Goal: Complete application form

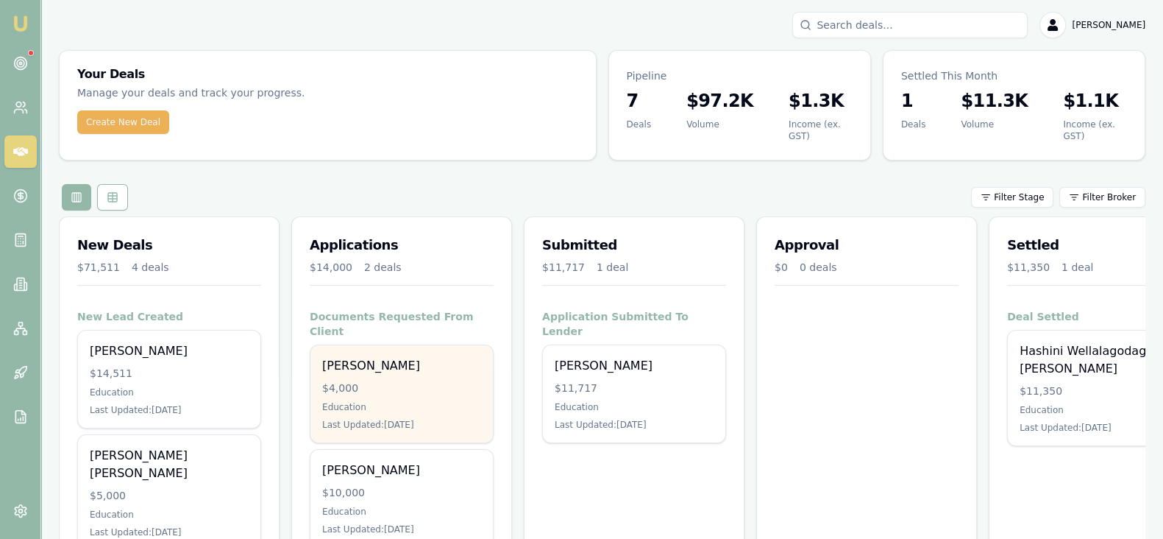
click at [419, 401] on div "Education" at bounding box center [401, 407] width 159 height 12
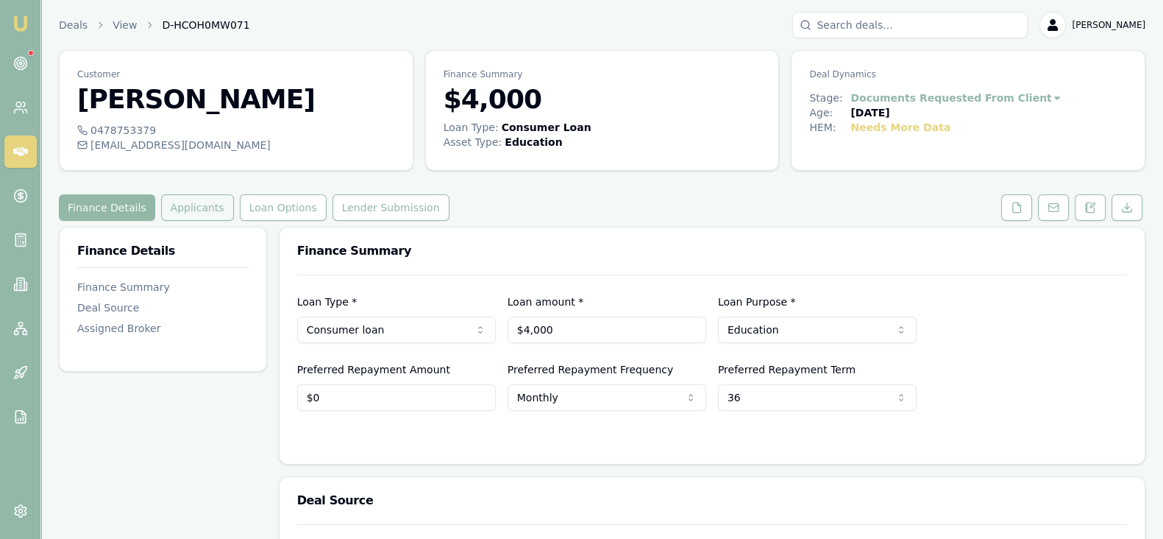
click at [186, 210] on button "Applicants" at bounding box center [197, 207] width 73 height 26
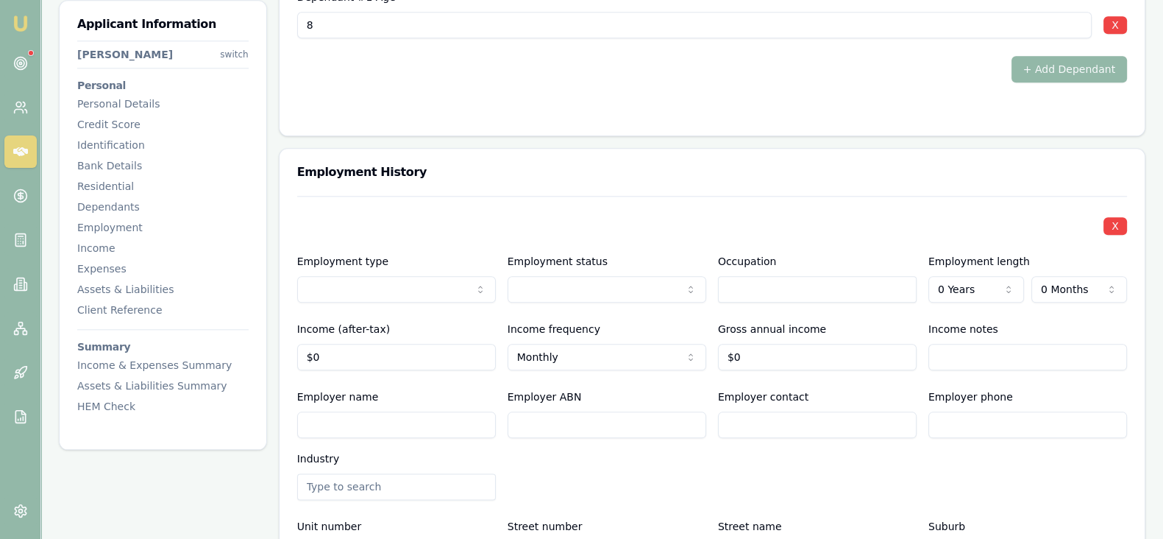
scroll to position [2157, 0]
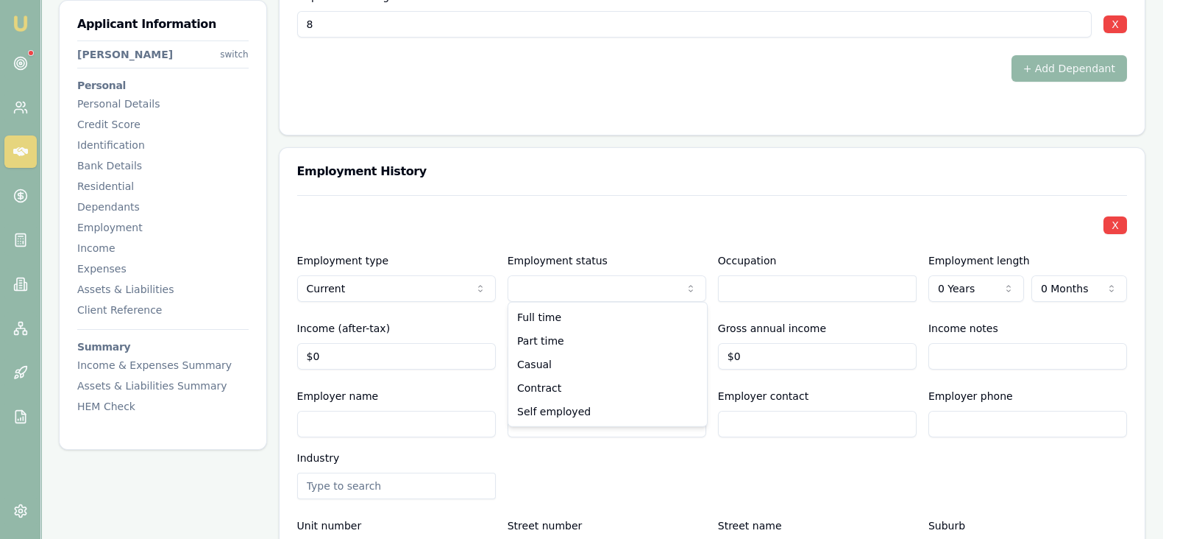
select select "PART_TIME"
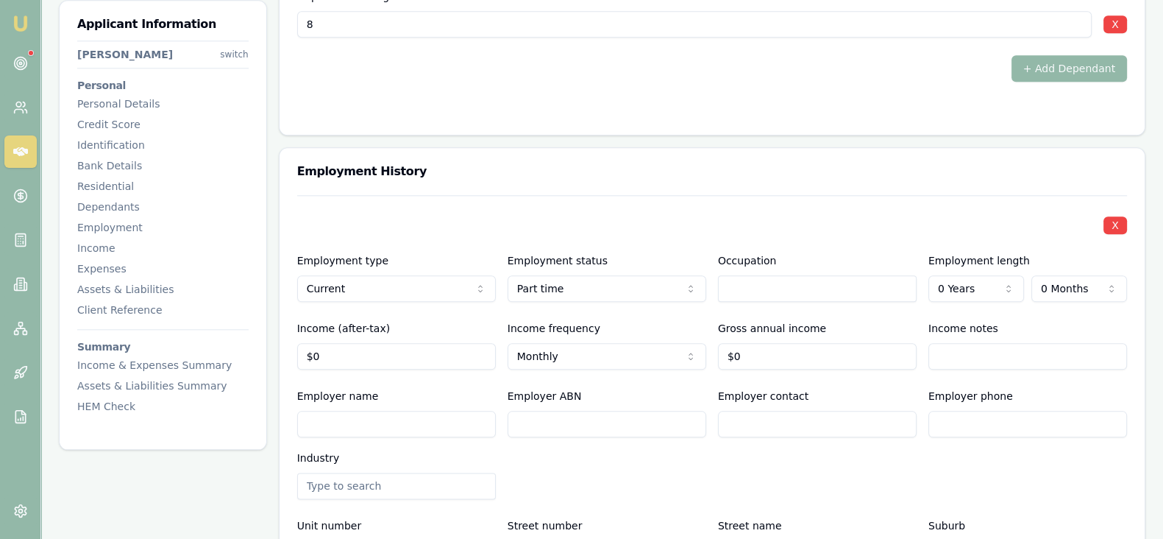
click at [742, 286] on input "text" at bounding box center [817, 288] width 199 height 26
type input "Educator"
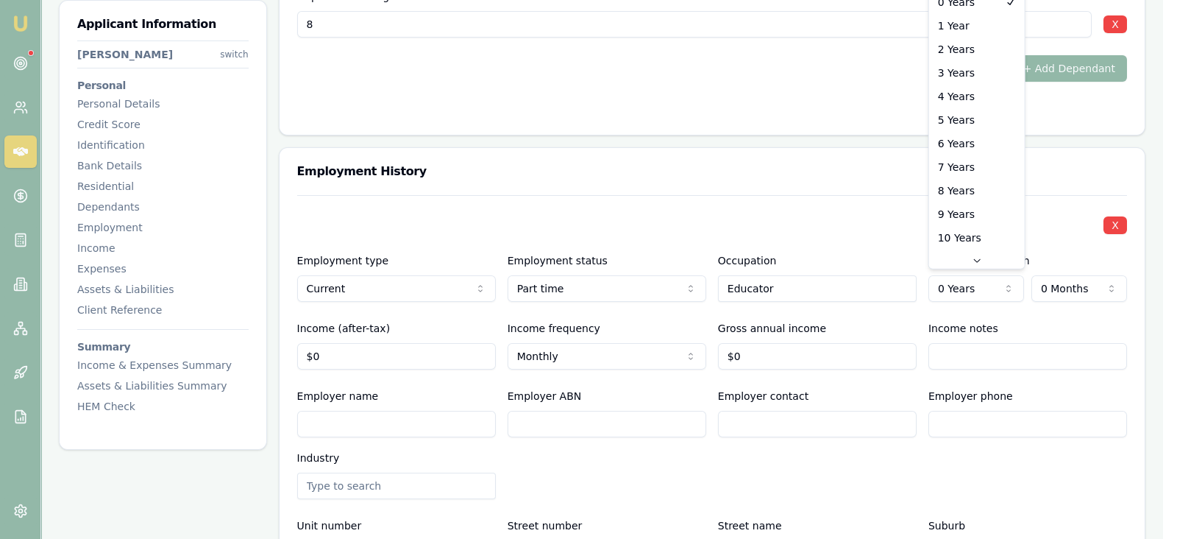
select select "3"
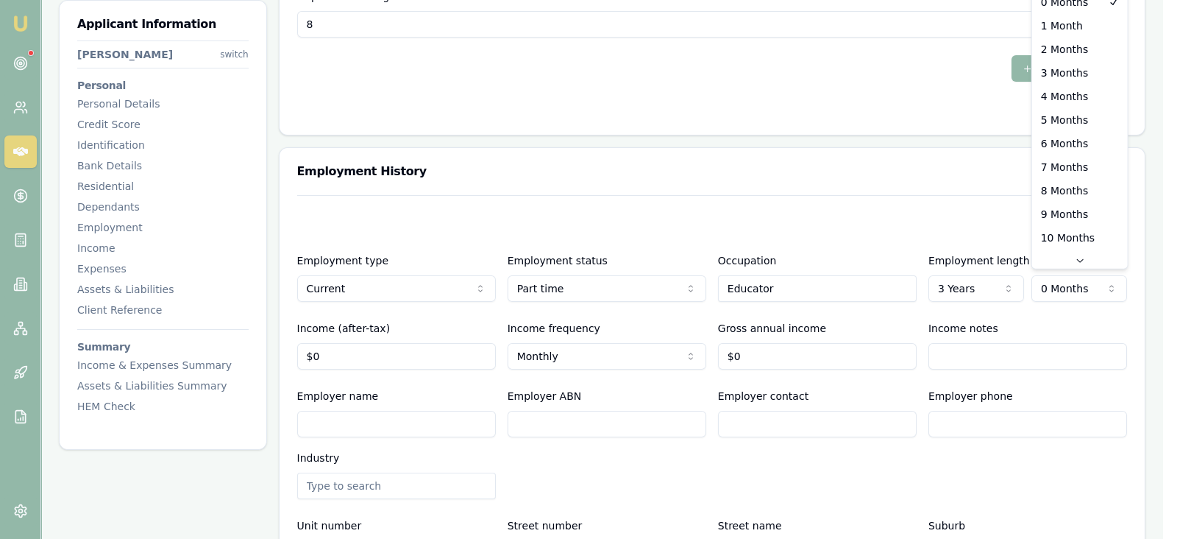
select select "6"
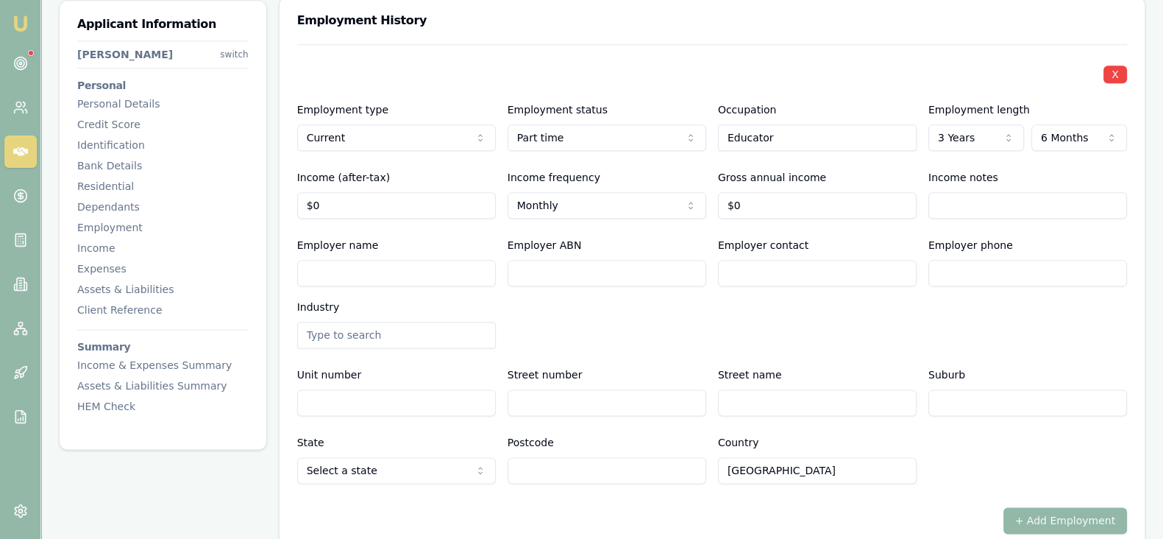
scroll to position [2305, 0]
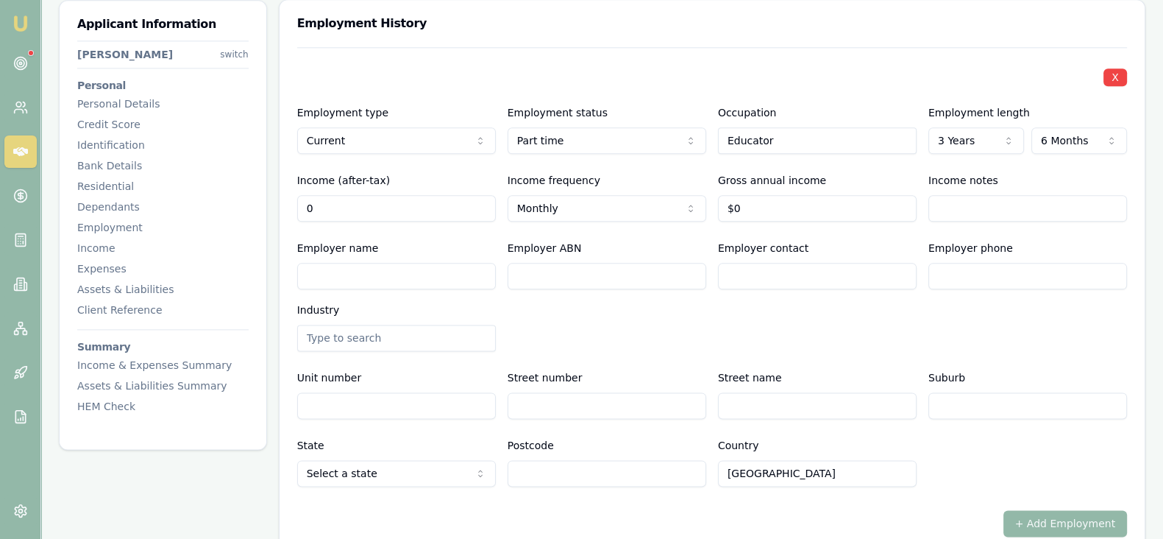
click at [378, 208] on input "0" at bounding box center [396, 208] width 199 height 26
type input "$3,516"
click at [408, 224] on div "X Employment type Current Current Previous Employment status [DEMOGRAPHIC_DATA]…" at bounding box center [712, 266] width 830 height 439
click at [776, 214] on input "0" at bounding box center [817, 208] width 199 height 26
type input "0"
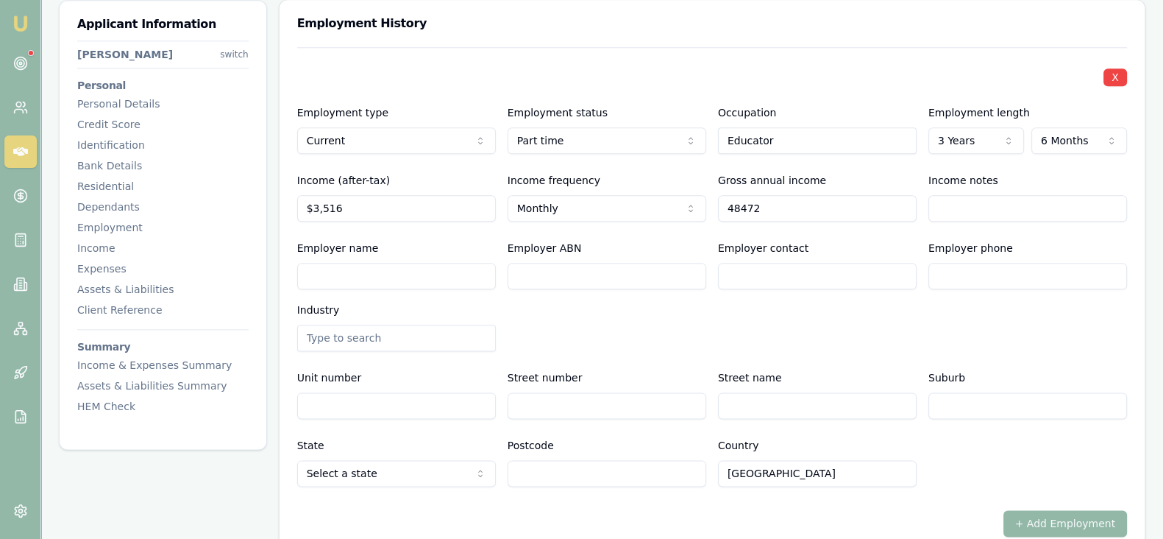
type input "$48,472"
click at [864, 225] on div "X Employment type Current Current Previous Employment status [DEMOGRAPHIC_DATA]…" at bounding box center [712, 266] width 830 height 439
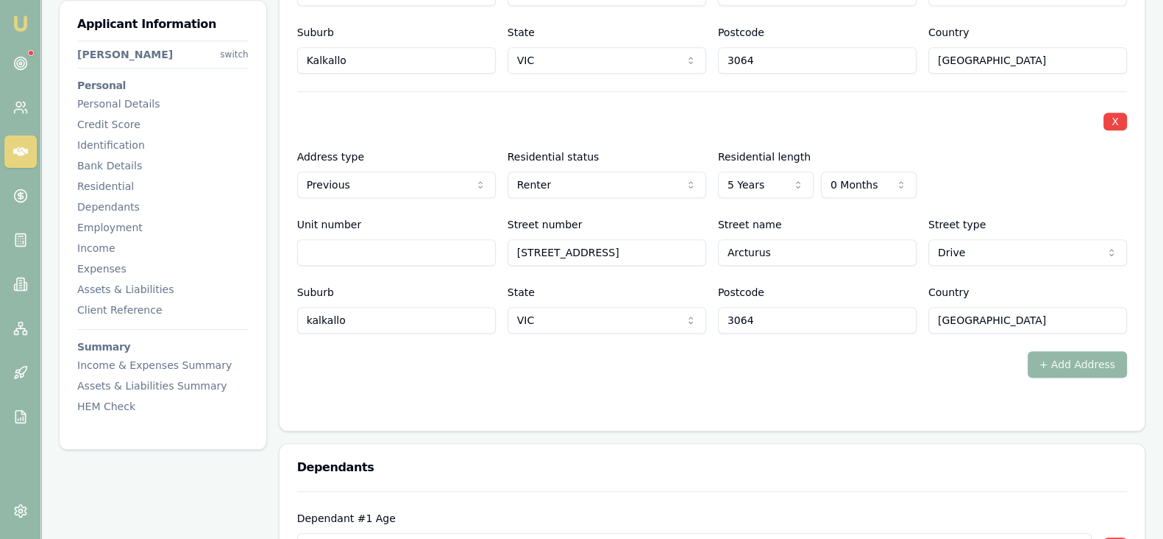
scroll to position [1634, 0]
drag, startPoint x: 390, startPoint y: 327, endPoint x: 298, endPoint y: 322, distance: 92.1
click at [298, 322] on input "kalkallo" at bounding box center [396, 321] width 199 height 26
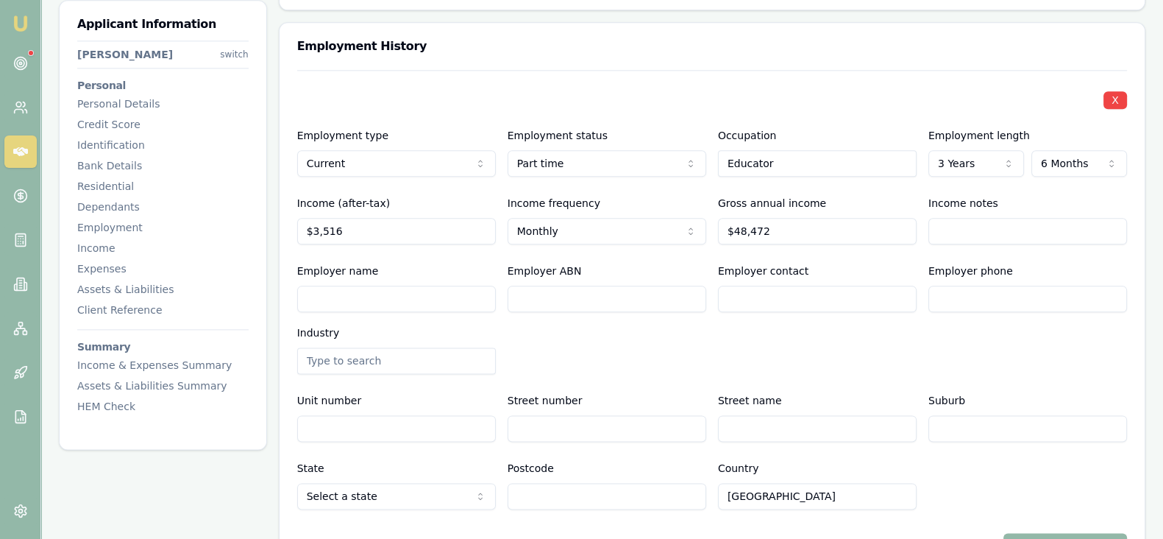
scroll to position [2283, 0]
click at [457, 422] on input "Unit number" at bounding box center [396, 427] width 199 height 26
click at [546, 431] on input "Street number" at bounding box center [607, 427] width 199 height 26
paste input "[STREET_ADDRESS]"
drag, startPoint x: 523, startPoint y: 428, endPoint x: 503, endPoint y: 423, distance: 21.2
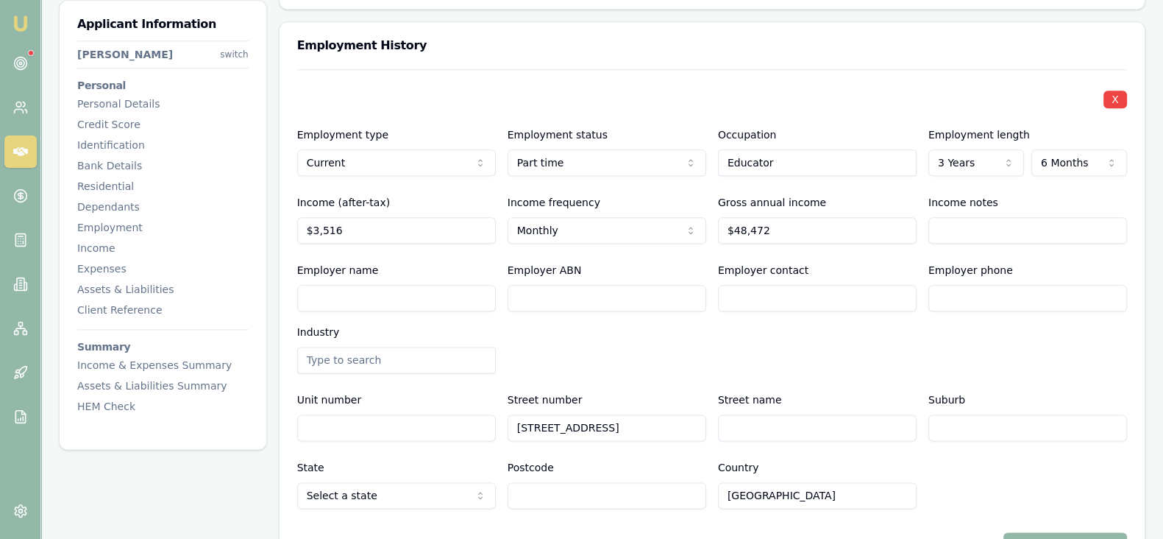
click at [503, 423] on div "[STREET_ADDRESS] Street name Suburb" at bounding box center [712, 416] width 830 height 50
click at [365, 424] on input "Unit number" at bounding box center [396, 427] width 199 height 26
drag, startPoint x: 659, startPoint y: 428, endPoint x: 522, endPoint y: 425, distance: 136.2
click at [522, 425] on input "[STREET_ADDRESS]" at bounding box center [607, 427] width 199 height 26
type input "2"
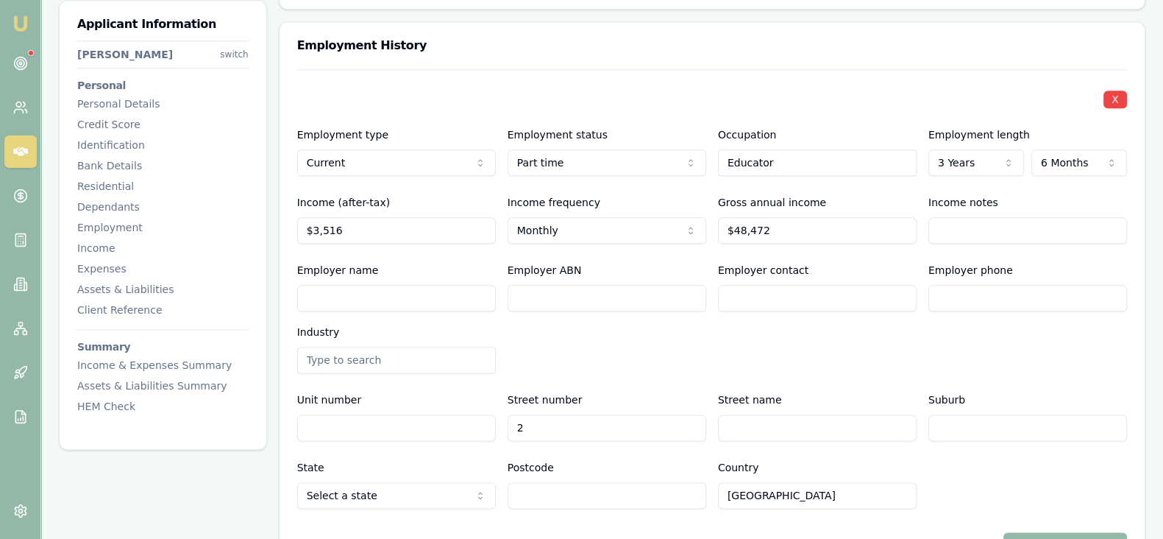
click at [782, 431] on input "Street name" at bounding box center [817, 427] width 199 height 26
paste input "Design Wy, Kalkallo VIC 3064"
drag, startPoint x: 867, startPoint y: 427, endPoint x: 786, endPoint y: 422, distance: 81.1
click at [786, 422] on input "Design Wy, Kalkallo VIC 3064" at bounding box center [817, 427] width 199 height 26
type input "Design Wy,"
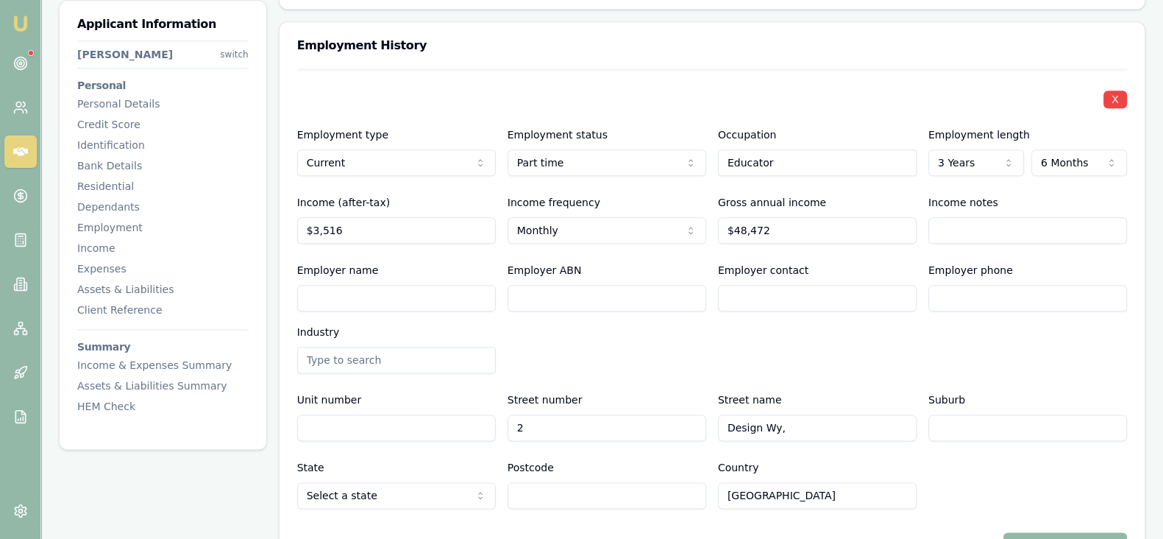
click at [954, 433] on input "Suburb" at bounding box center [1028, 427] width 199 height 26
paste input "Kalkallo VIC 3064"
drag, startPoint x: 1029, startPoint y: 428, endPoint x: 977, endPoint y: 425, distance: 52.3
click at [977, 425] on input "Kalkallo VIC 3064" at bounding box center [1028, 427] width 199 height 26
type input "Kalkallo"
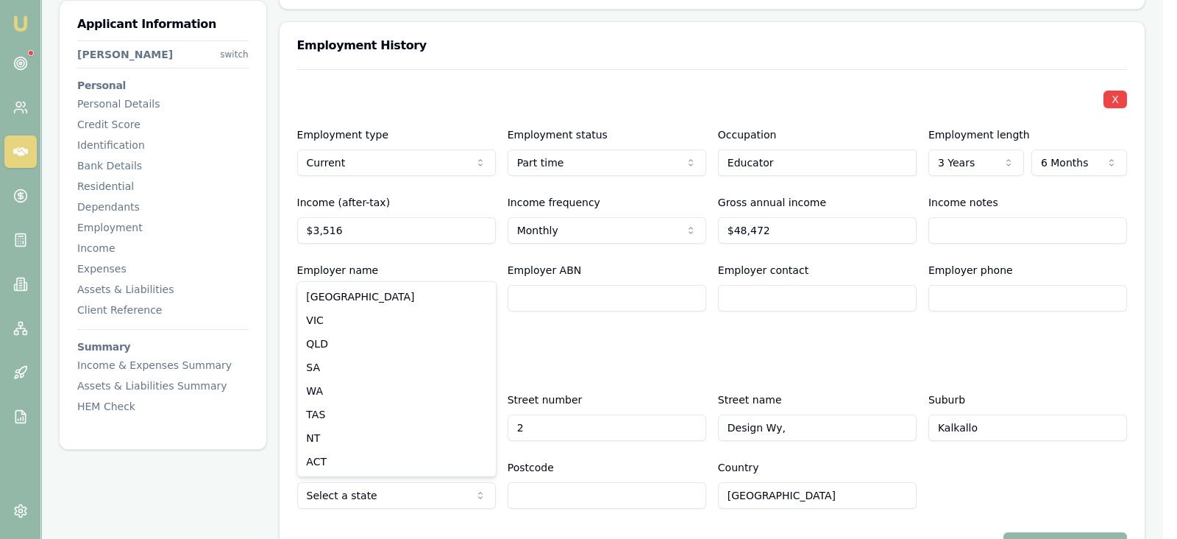
select select "VIC"
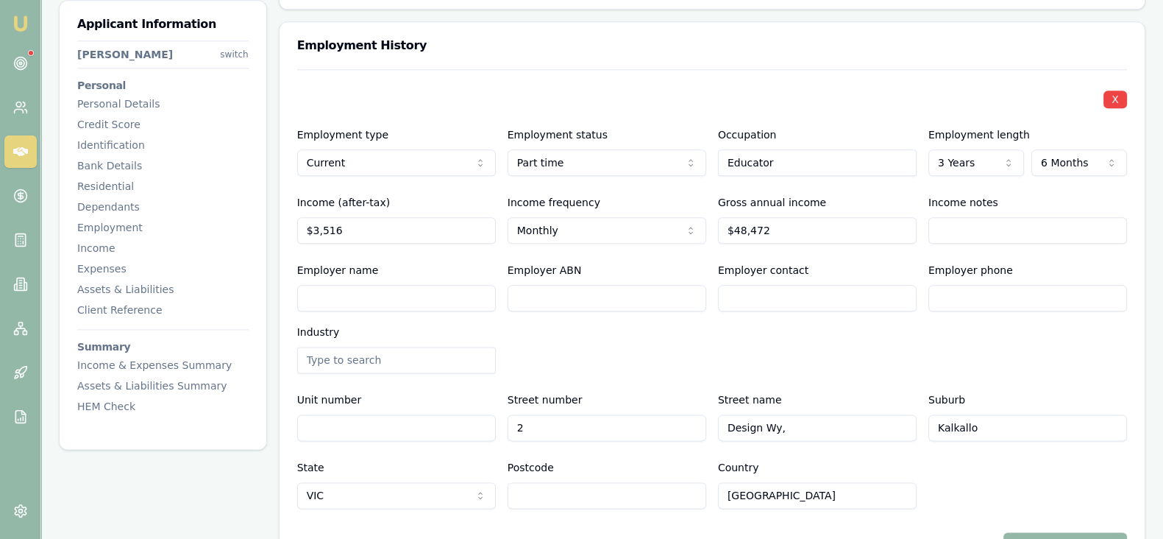
click at [526, 498] on input "Postcode" at bounding box center [607, 495] width 199 height 26
paste input "VIC 3064"
drag, startPoint x: 537, startPoint y: 494, endPoint x: 500, endPoint y: 489, distance: 37.2
click at [500, 489] on div "State [GEOGRAPHIC_DATA] [GEOGRAPHIC_DATA] [GEOGRAPHIC_DATA] [GEOGRAPHIC_DATA] […" at bounding box center [712, 483] width 830 height 50
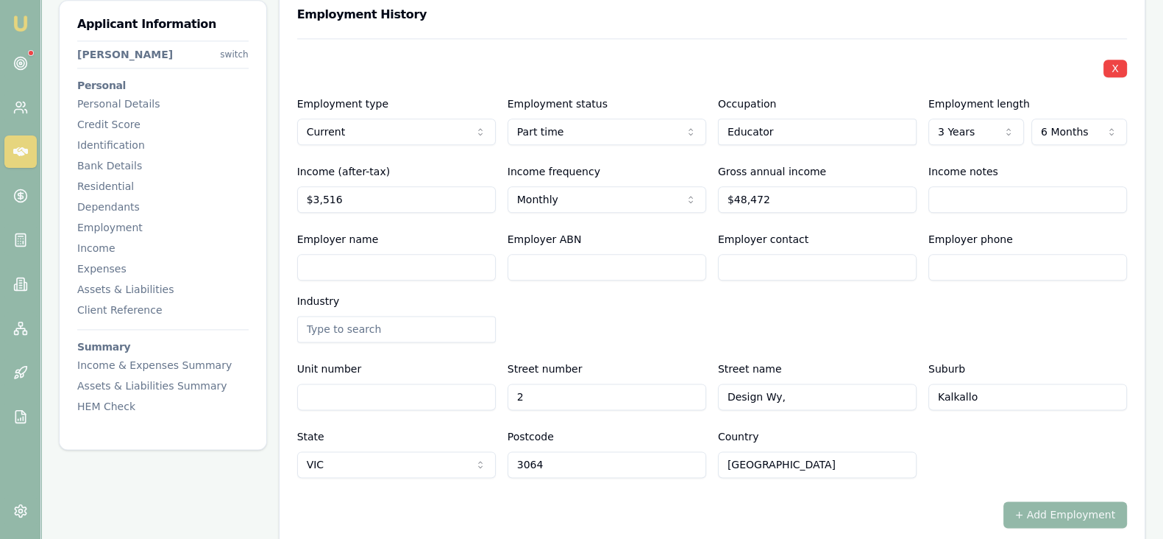
scroll to position [2316, 0]
type input "3064"
click at [954, 258] on input "Employer phone" at bounding box center [1028, 265] width 199 height 26
paste input "0397 452 435"
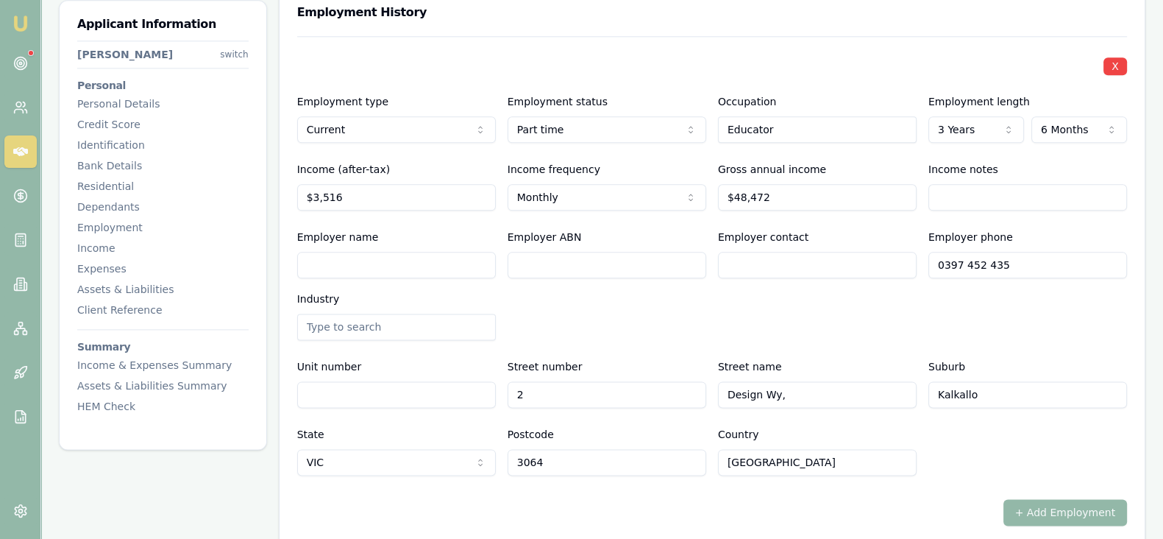
type input "0397 452 435"
click at [750, 255] on input "Employer contact" at bounding box center [817, 265] width 199 height 26
type input "HR"
click at [603, 267] on input "Employer ABN" at bounding box center [607, 265] width 199 height 26
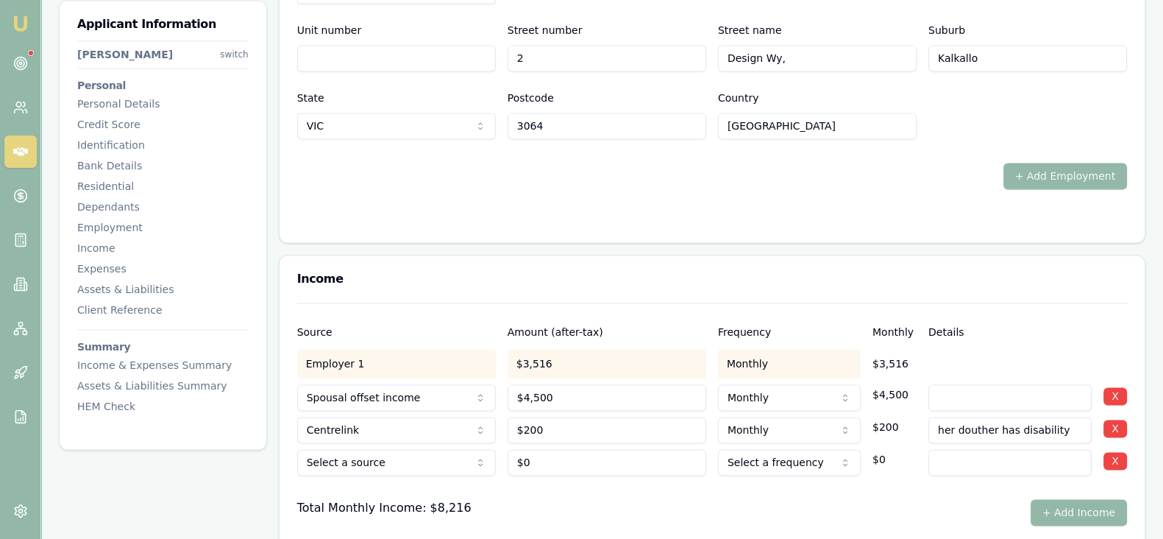
scroll to position [2652, 0]
click at [965, 430] on input "her douther has disability" at bounding box center [1010, 430] width 163 height 26
click at [975, 431] on input "her douther has disability" at bounding box center [1010, 430] width 163 height 26
click at [971, 425] on input "her douther has disability" at bounding box center [1010, 430] width 163 height 26
click at [963, 429] on input "her douther has disability" at bounding box center [1010, 430] width 163 height 26
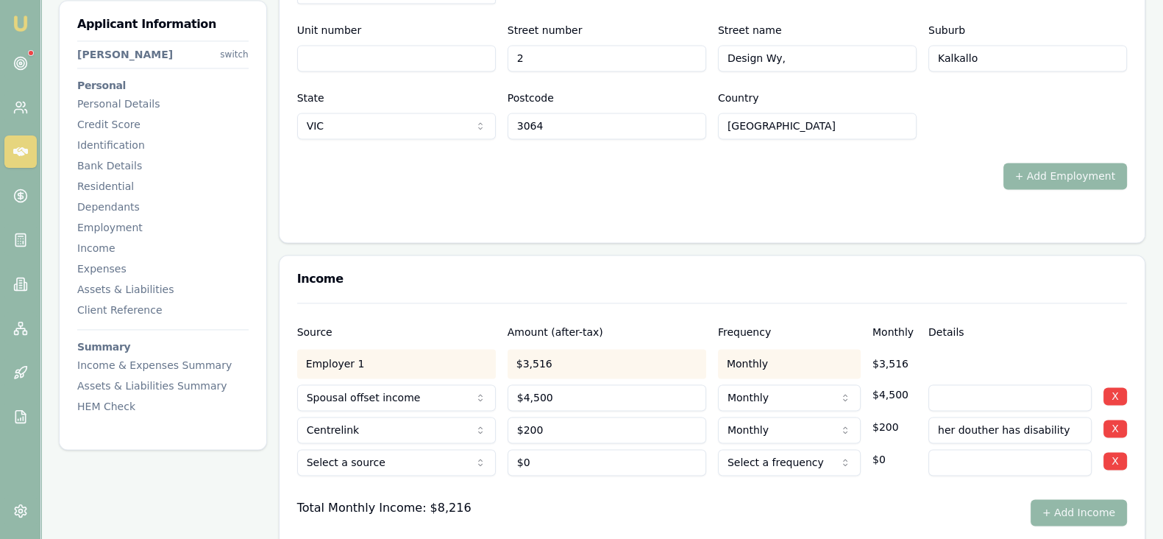
click at [965, 428] on input "her douther has disability" at bounding box center [1010, 430] width 163 height 26
type input "her daugther has disability"
click at [976, 395] on input at bounding box center [1010, 397] width 163 height 26
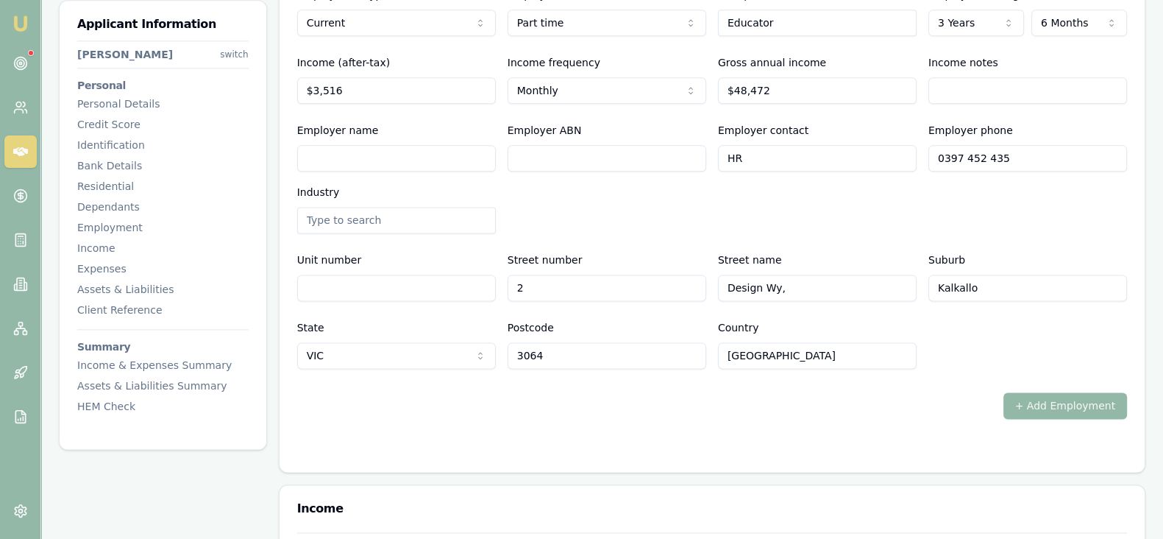
scroll to position [2424, 0]
click at [456, 149] on input "Employer name" at bounding box center [396, 156] width 199 height 26
paste input "Green Leaves Early Learning"
drag, startPoint x: 446, startPoint y: 155, endPoint x: 278, endPoint y: 157, distance: 167.8
click at [279, 157] on div "Employment History X Employment type Current Current Previous Employment status…" at bounding box center [712, 175] width 867 height 591
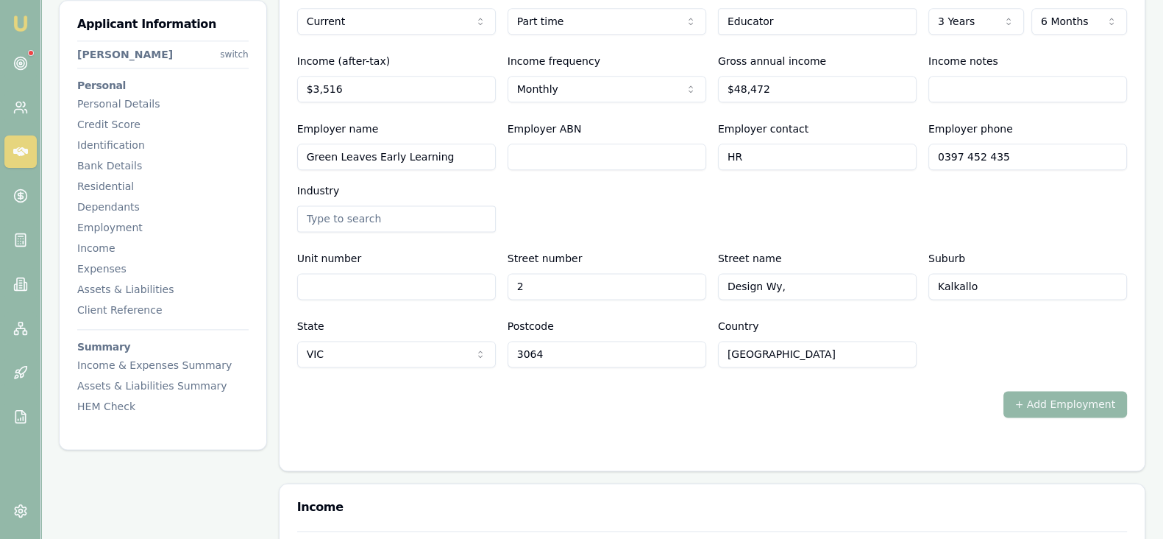
type input "Green Leaves Early Learning"
click at [627, 160] on input "Employer ABN" at bounding box center [607, 156] width 199 height 26
paste input "77 602 273 165"
type input "77 602 273 165"
click at [453, 214] on input "text" at bounding box center [396, 218] width 199 height 26
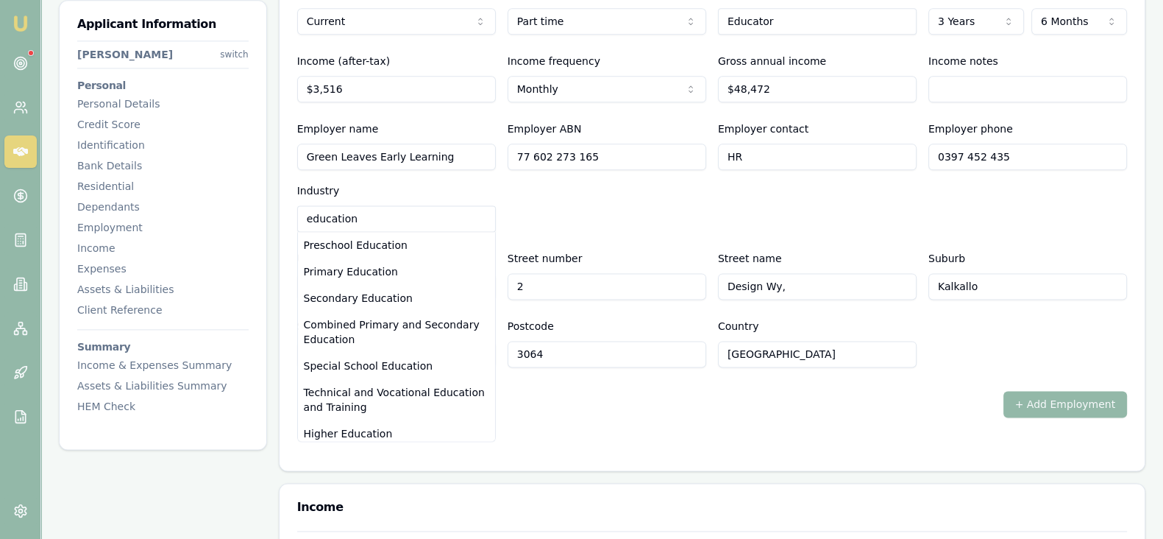
type input "education"
click at [403, 193] on div "Industry education Preschool Education Primary Education Secondary Education Co…" at bounding box center [396, 207] width 199 height 50
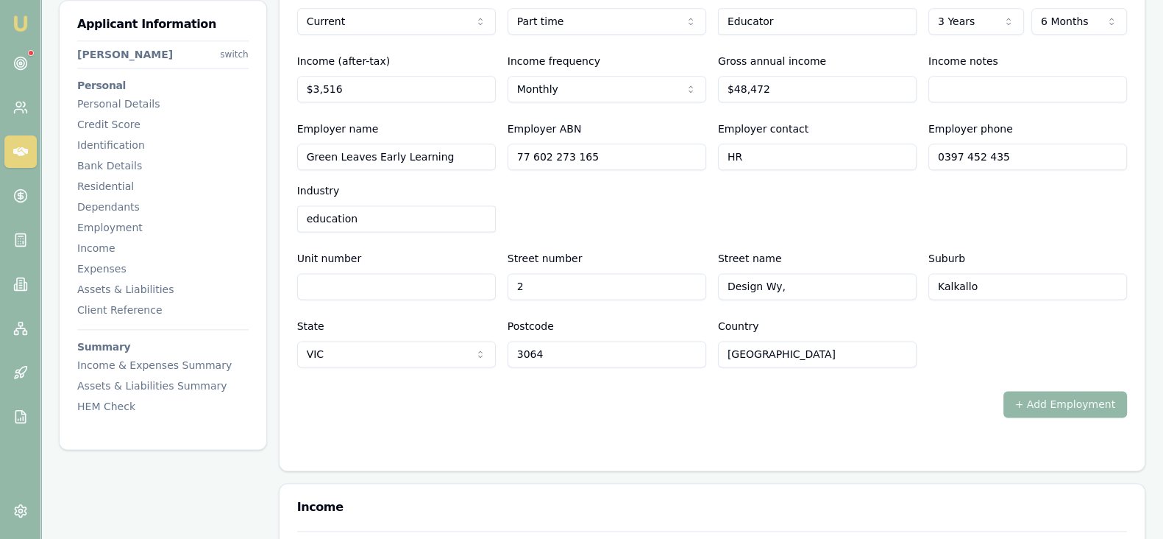
click at [396, 207] on input "education" at bounding box center [396, 218] width 199 height 26
click at [396, 214] on input "education" at bounding box center [396, 218] width 199 height 26
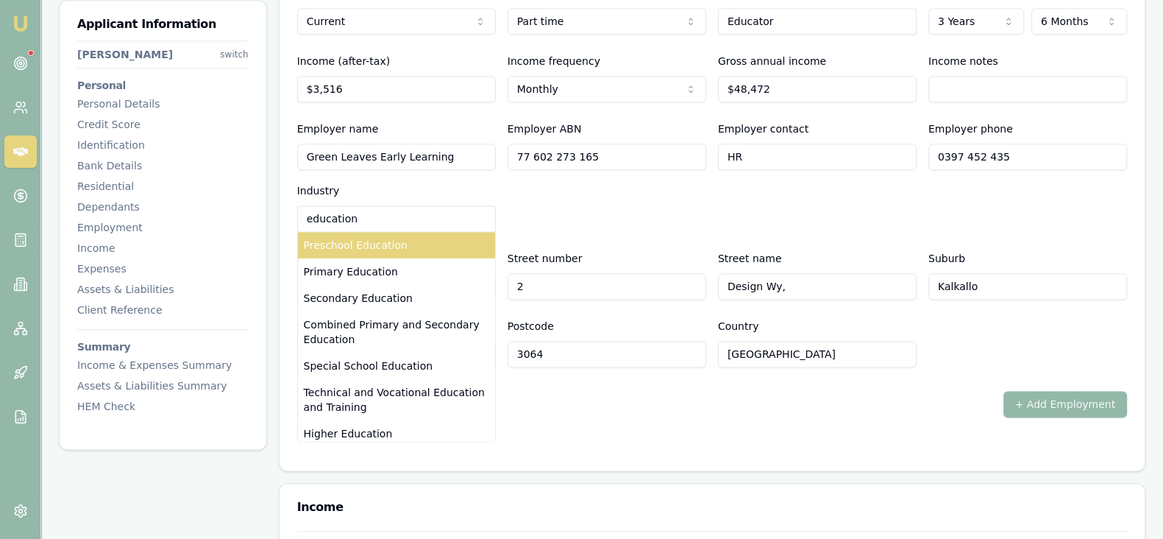
click at [382, 250] on div "Preschool Education" at bounding box center [396, 245] width 197 height 26
type input "Preschool Education"
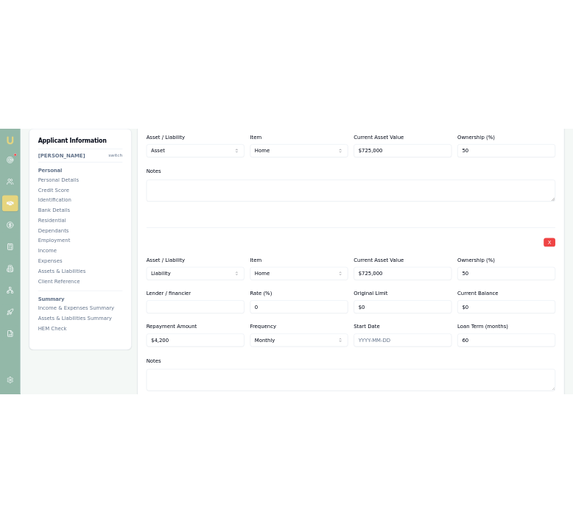
scroll to position [3710, 0]
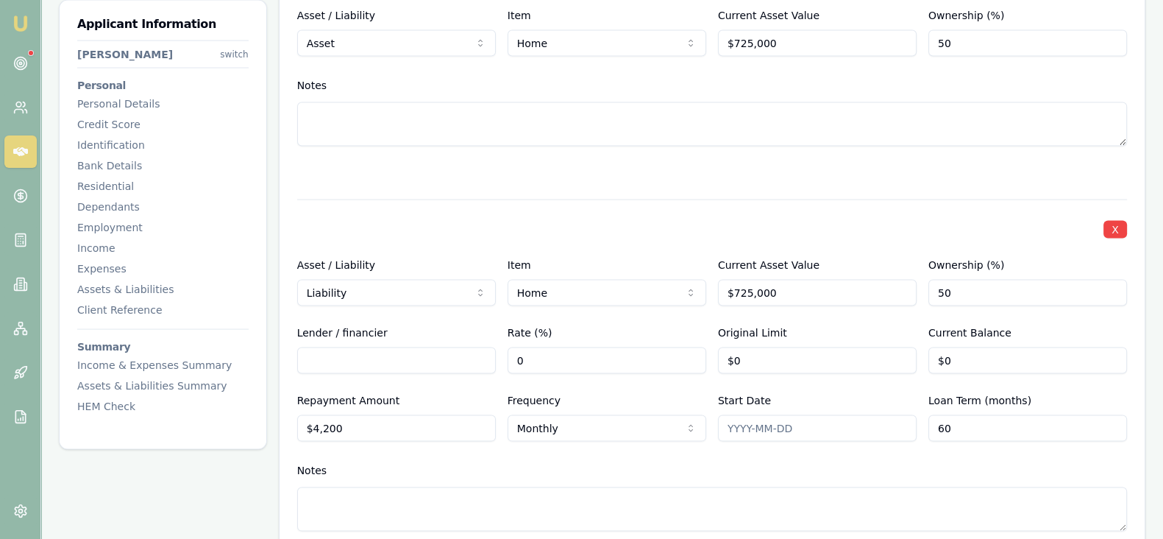
click at [385, 358] on input "Lender / financier" at bounding box center [396, 360] width 199 height 26
click at [634, 472] on div "Notes" at bounding box center [712, 470] width 830 height 22
click at [950, 363] on input "0" at bounding box center [1028, 360] width 199 height 26
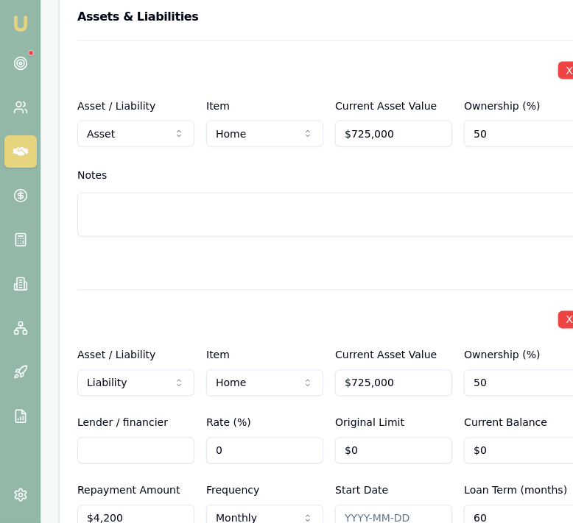
scroll to position [4150, 0]
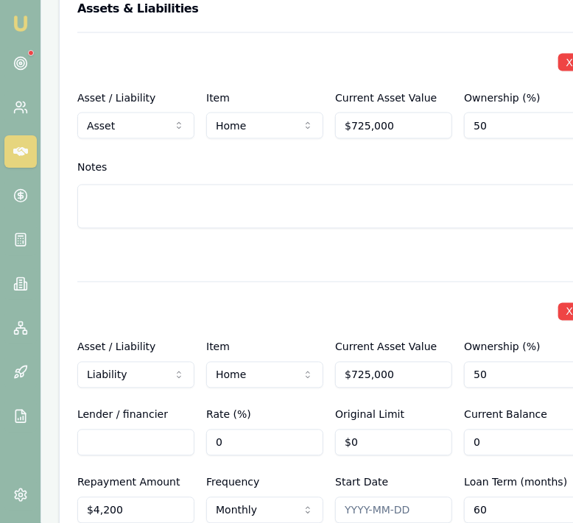
type input "$0"
click at [123, 430] on input "Lender / financier" at bounding box center [135, 443] width 117 height 26
type input "645797"
click at [239, 430] on input "0" at bounding box center [264, 443] width 117 height 26
type input "06"
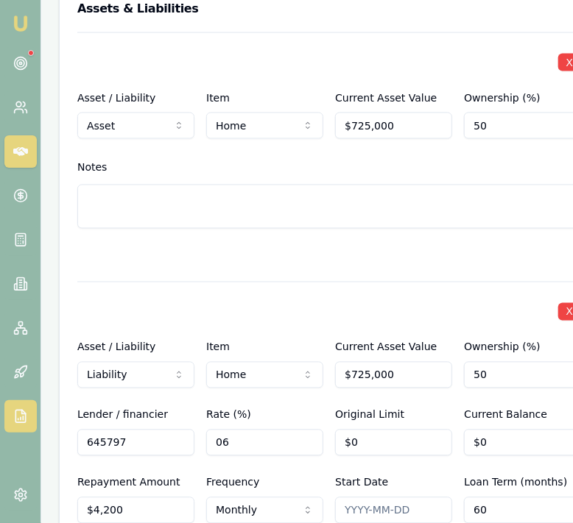
drag, startPoint x: 130, startPoint y: 403, endPoint x: 35, endPoint y: 406, distance: 95.0
type input "Westpac"
type input "0"
click at [482, 430] on input "0" at bounding box center [522, 443] width 117 height 26
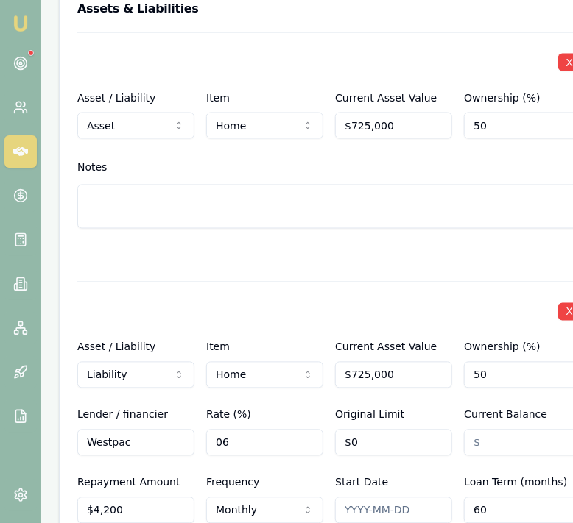
type input "5"
type input "$645,709"
click at [418, 365] on div "X Asset / Liability Liability Asset Liability Item Home Home Car Boat Bike Cara…" at bounding box center [329, 465] width 504 height 367
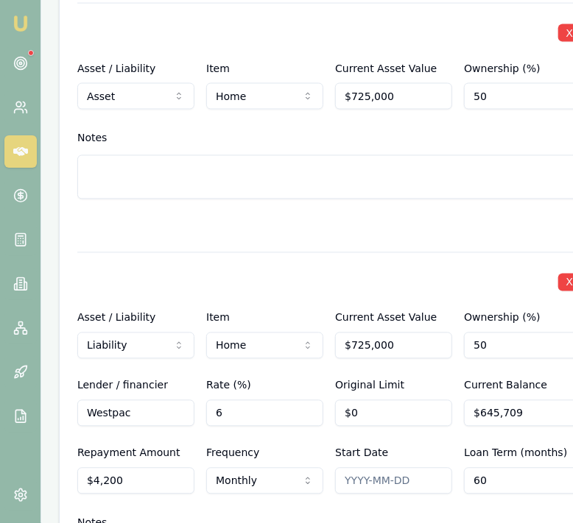
scroll to position [4184, 0]
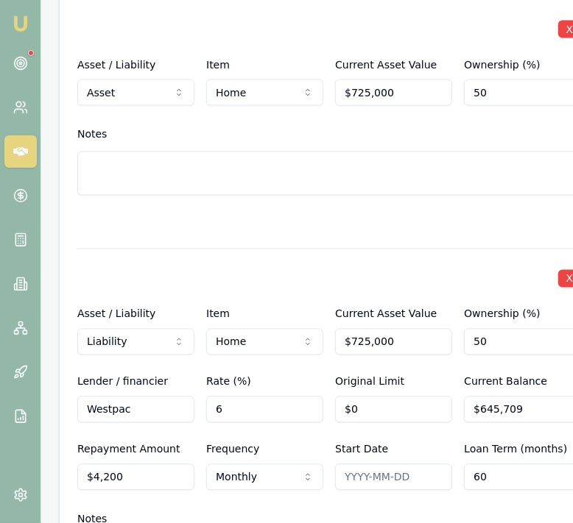
click at [476, 464] on input "60" at bounding box center [522, 477] width 117 height 26
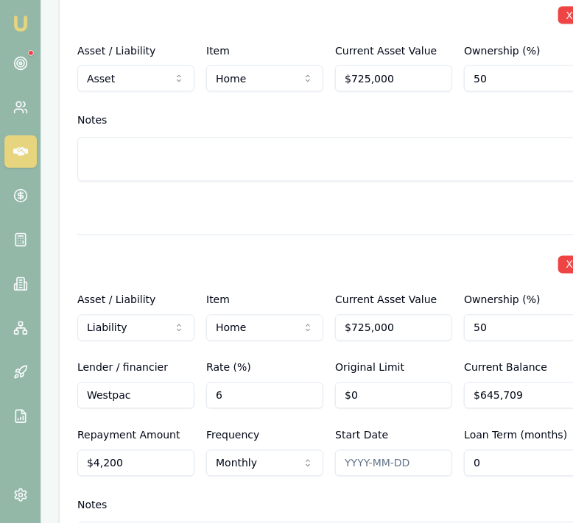
scroll to position [4198, 0]
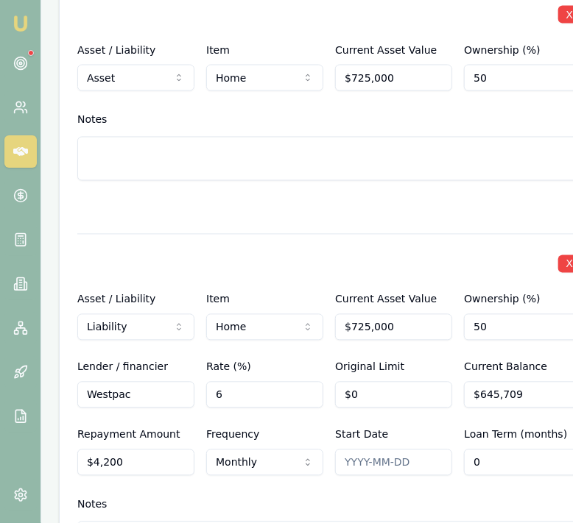
type input "0"
click at [394, 450] on input "Start Date" at bounding box center [393, 463] width 117 height 26
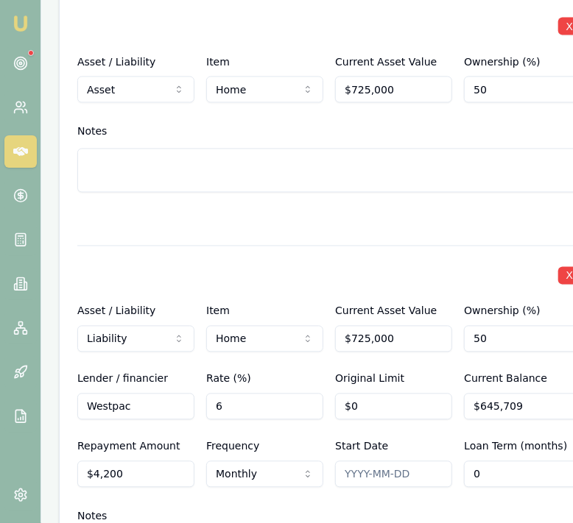
scroll to position [4189, 0]
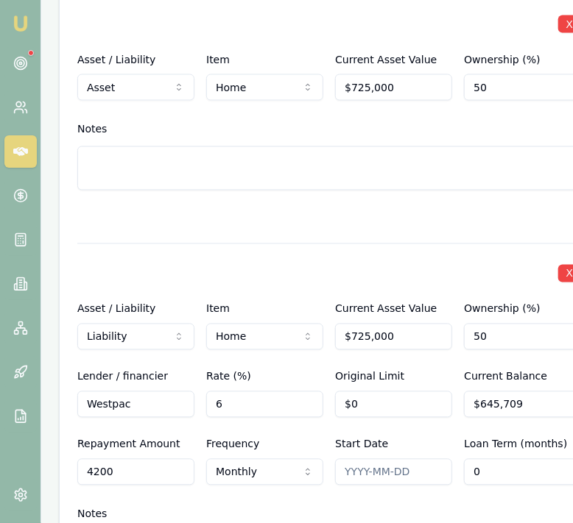
drag, startPoint x: 132, startPoint y: 432, endPoint x: 88, endPoint y: 433, distance: 43.4
click at [88, 459] on input "4200" at bounding box center [135, 472] width 117 height 26
type input "$3,014"
click at [188, 503] on div "Notes" at bounding box center [329, 514] width 504 height 22
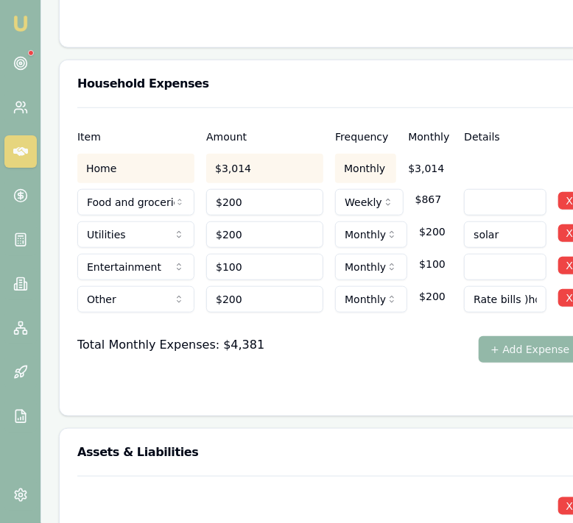
scroll to position [3708, 0]
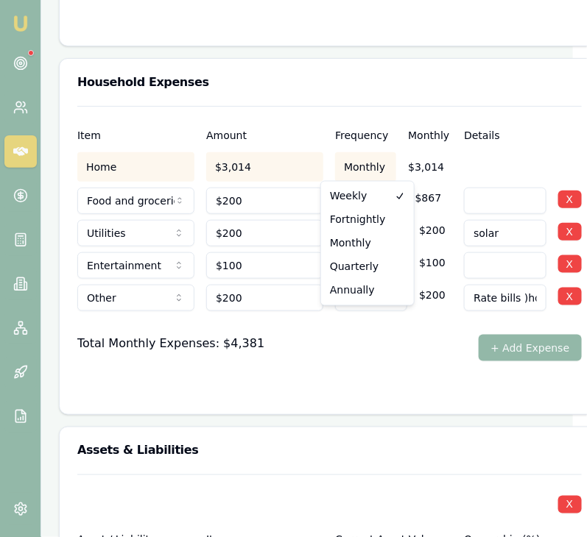
select select "FORTNIGHTLY"
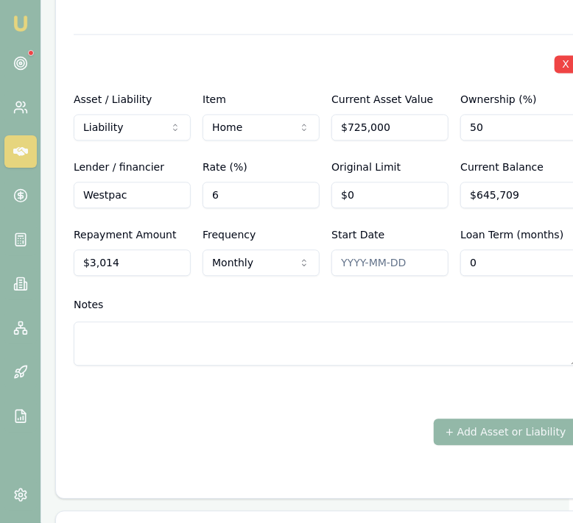
scroll to position [4401, 4]
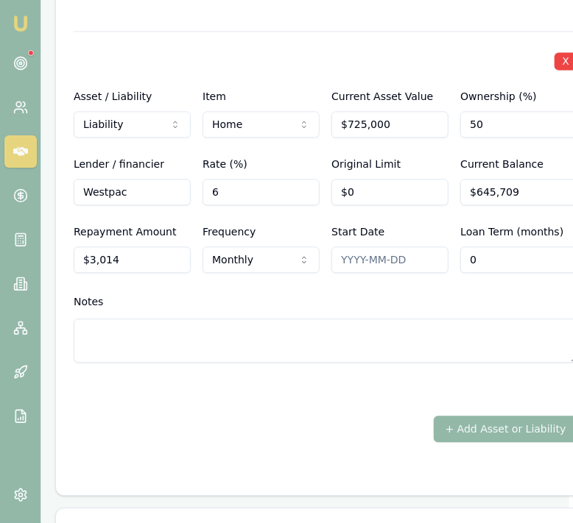
click at [243, 291] on div "Notes" at bounding box center [326, 327] width 504 height 72
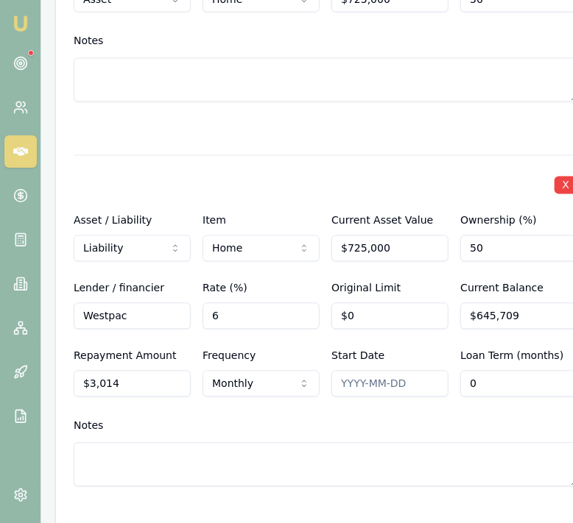
scroll to position [4278, 4]
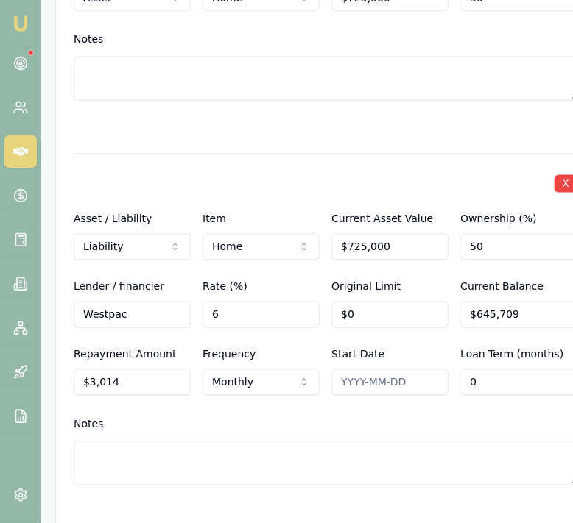
click at [383, 346] on div "Start Date" at bounding box center [389, 371] width 117 height 50
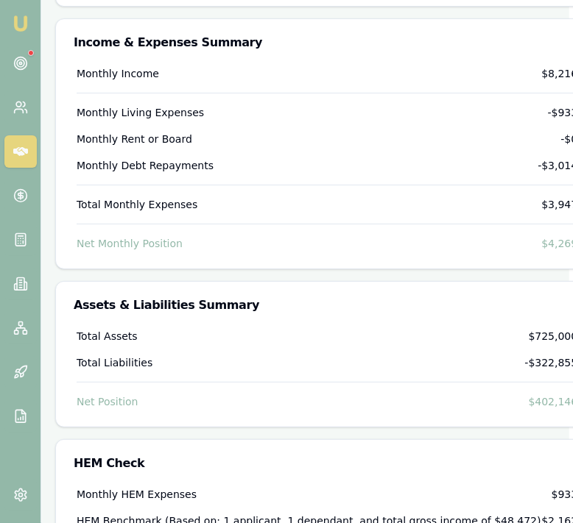
scroll to position [5055, 4]
click at [421, 338] on div "Total Assets $725,000 Total Liabilities -$322,855 Net Position $402,146" at bounding box center [326, 369] width 504 height 80
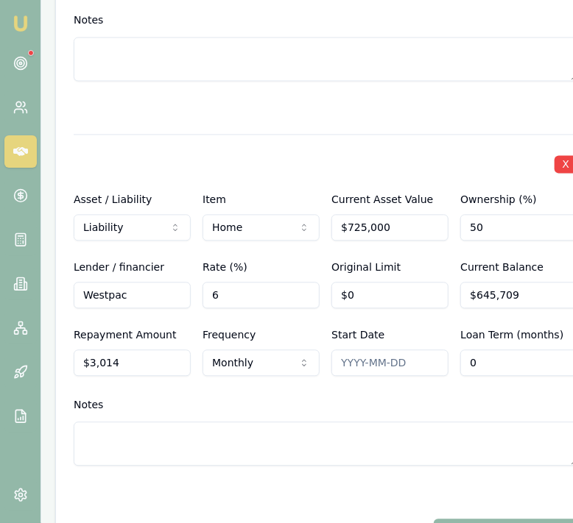
scroll to position [4298, 4]
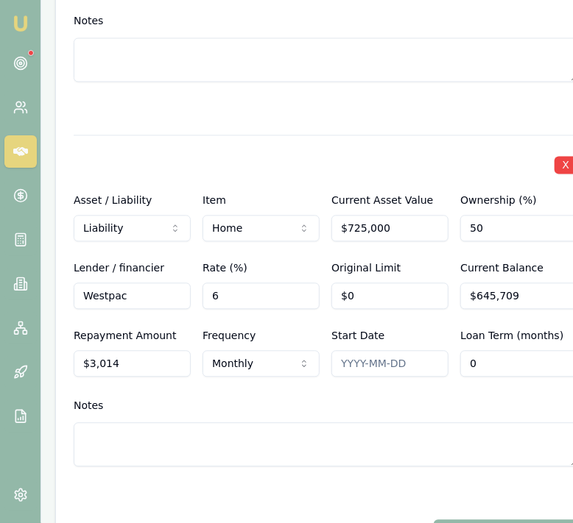
click at [494, 394] on div "Notes" at bounding box center [326, 405] width 504 height 22
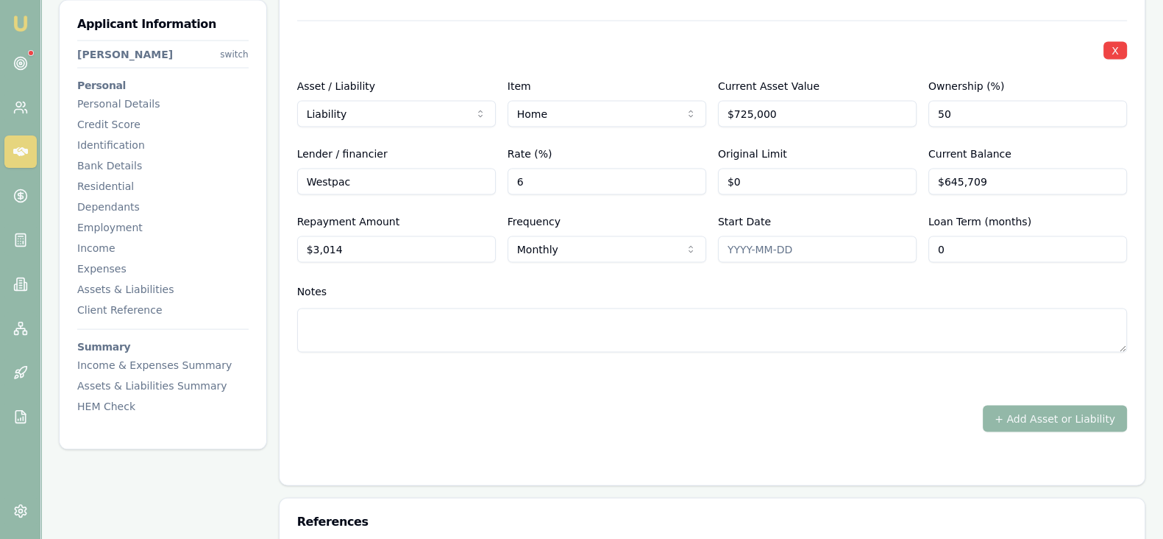
scroll to position [3886, 0]
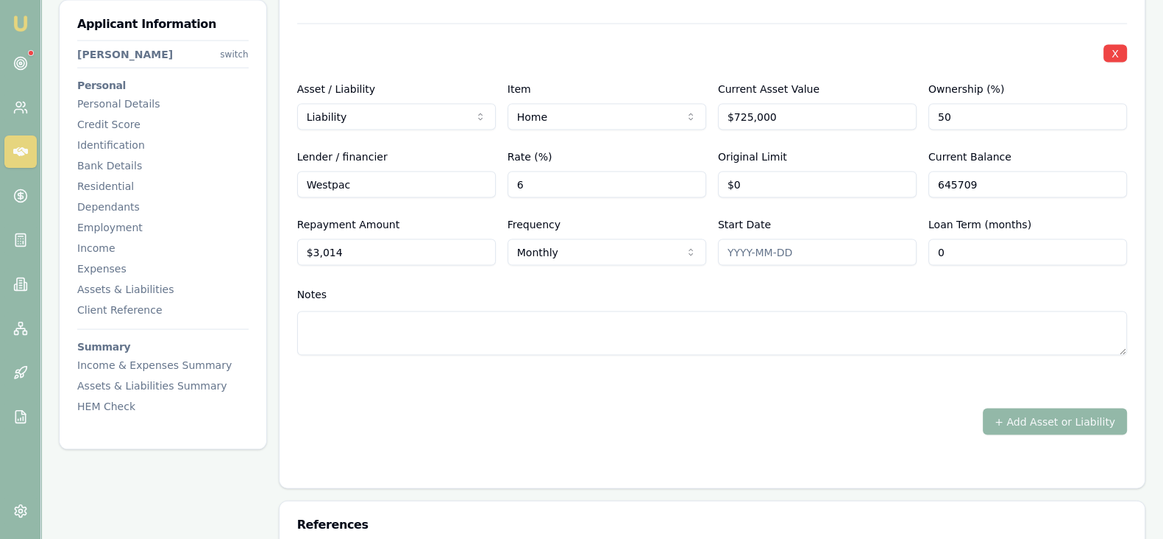
click at [991, 193] on input "645709" at bounding box center [1028, 184] width 199 height 26
type input "$645,709"
click at [960, 261] on input "0" at bounding box center [1028, 252] width 199 height 26
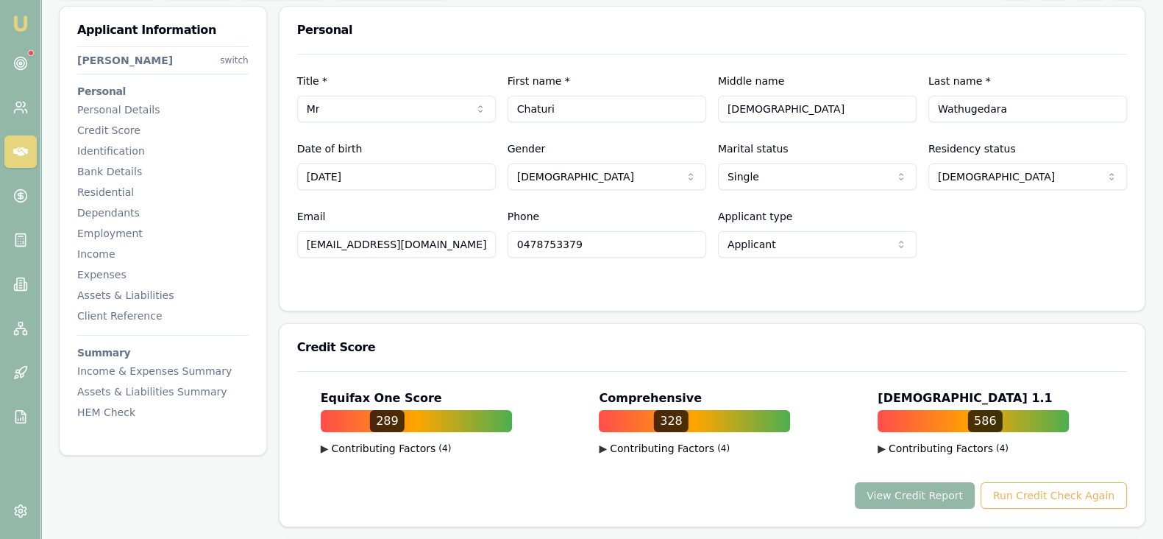
scroll to position [0, 0]
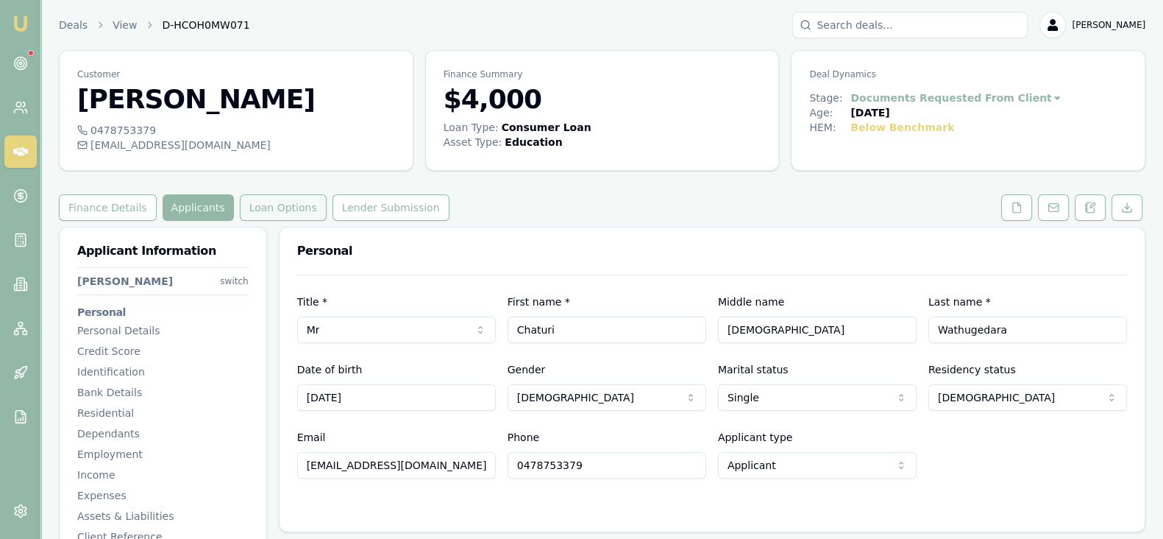
type input "2"
click at [270, 212] on button "Loan Options" at bounding box center [283, 207] width 87 height 26
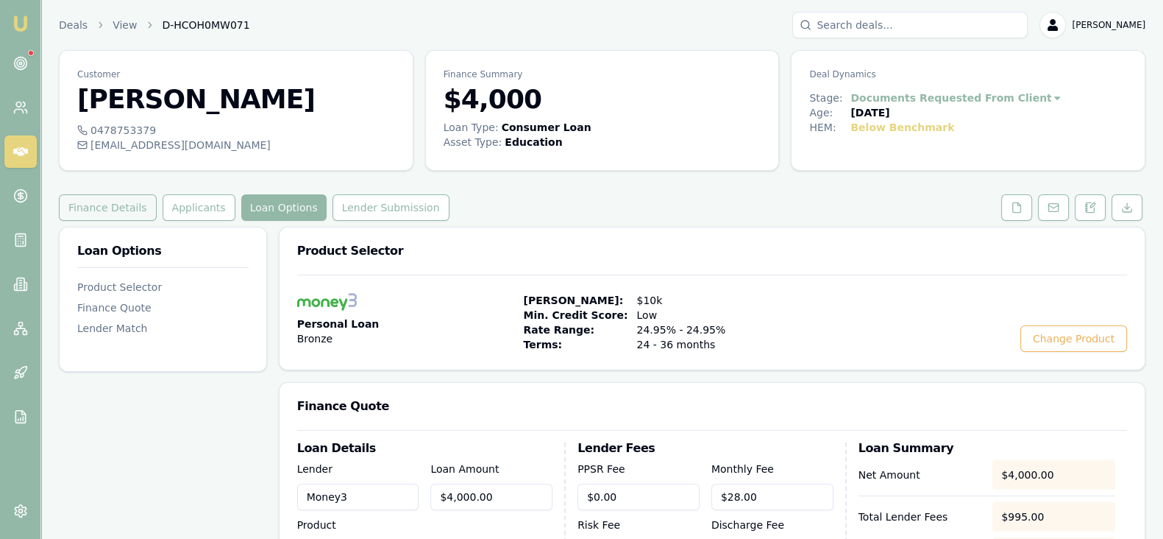
click at [131, 211] on button "Finance Details" at bounding box center [108, 207] width 98 height 26
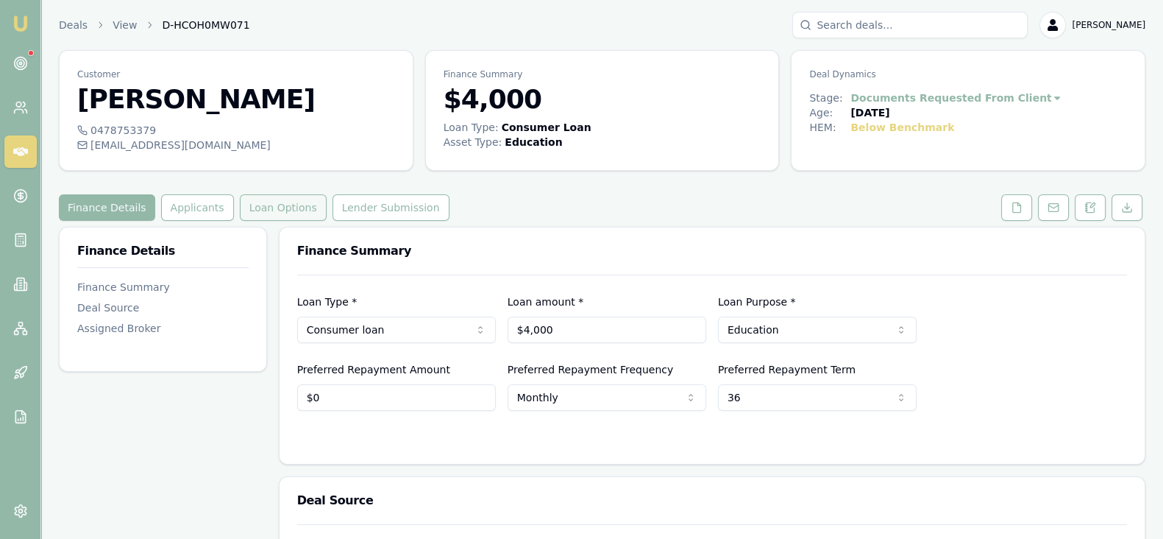
click at [263, 210] on button "Loan Options" at bounding box center [283, 207] width 87 height 26
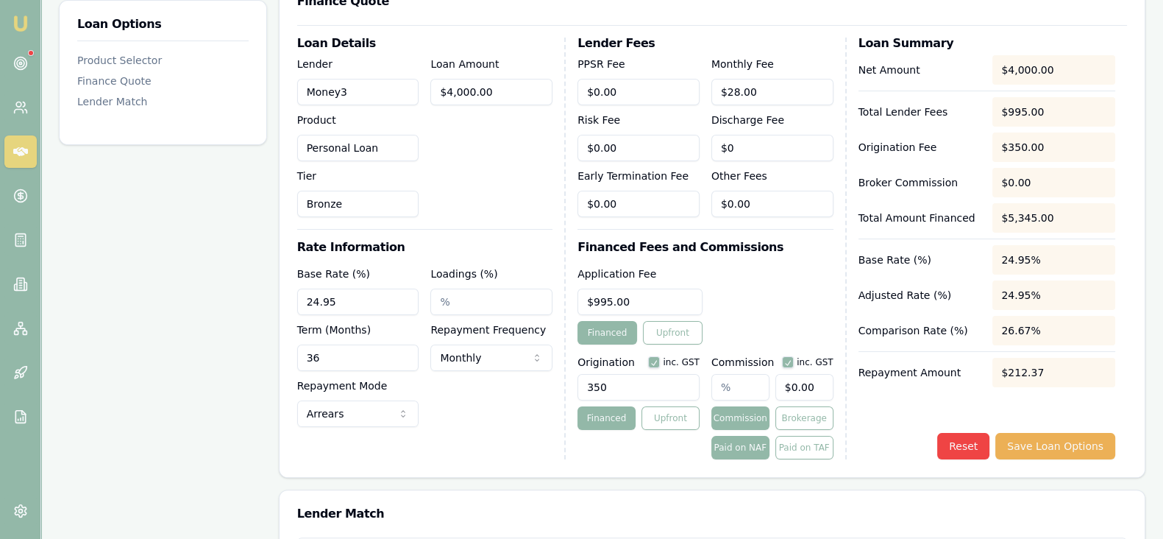
scroll to position [405, 0]
click at [614, 389] on input "350" at bounding box center [639, 386] width 122 height 26
type input "3"
type input "650.00"
click at [784, 283] on div "Application Fee $995.00 Financed Upfront" at bounding box center [705, 303] width 255 height 79
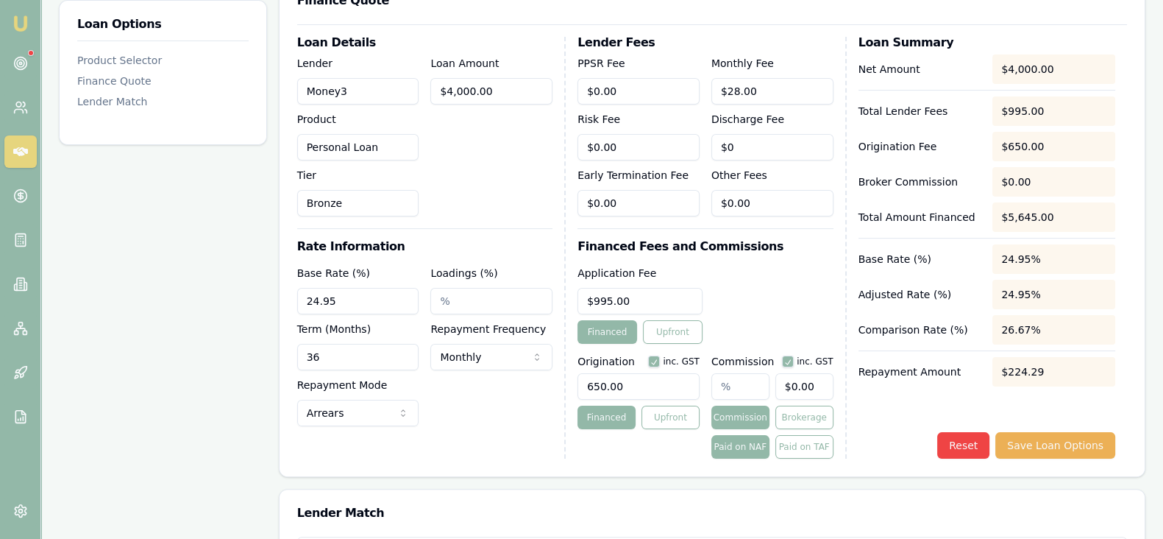
click at [769, 307] on div "Application Fee $995.00 Financed Upfront" at bounding box center [705, 303] width 255 height 79
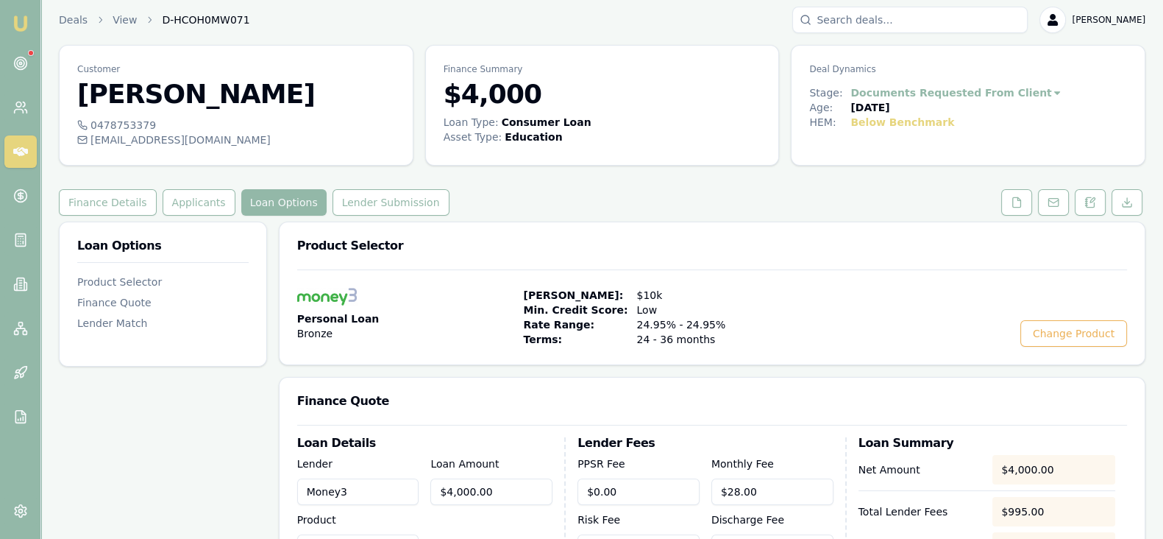
scroll to position [0, 0]
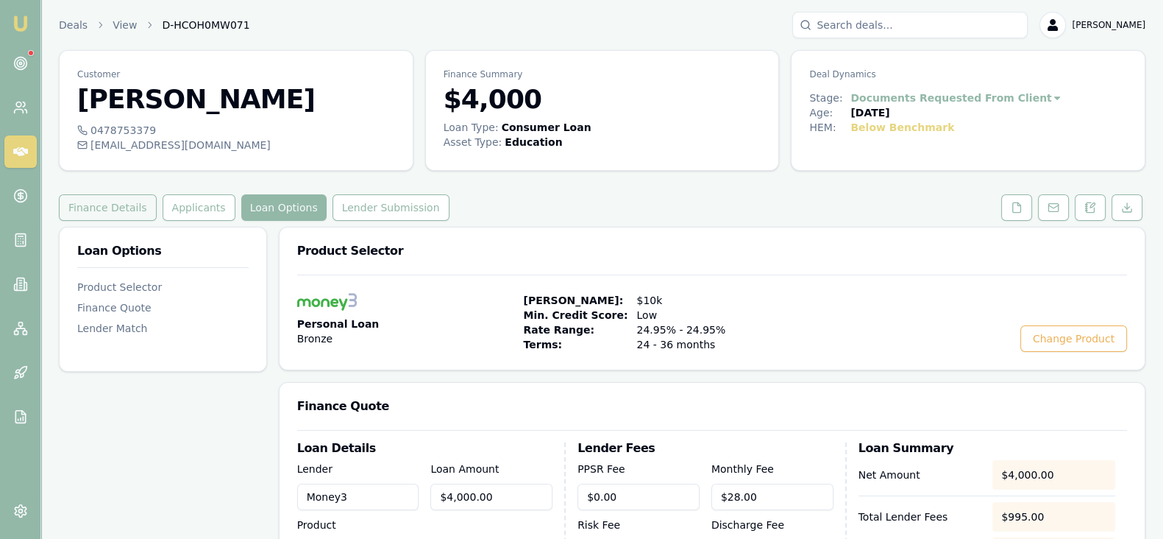
click at [110, 197] on button "Finance Details" at bounding box center [108, 207] width 98 height 26
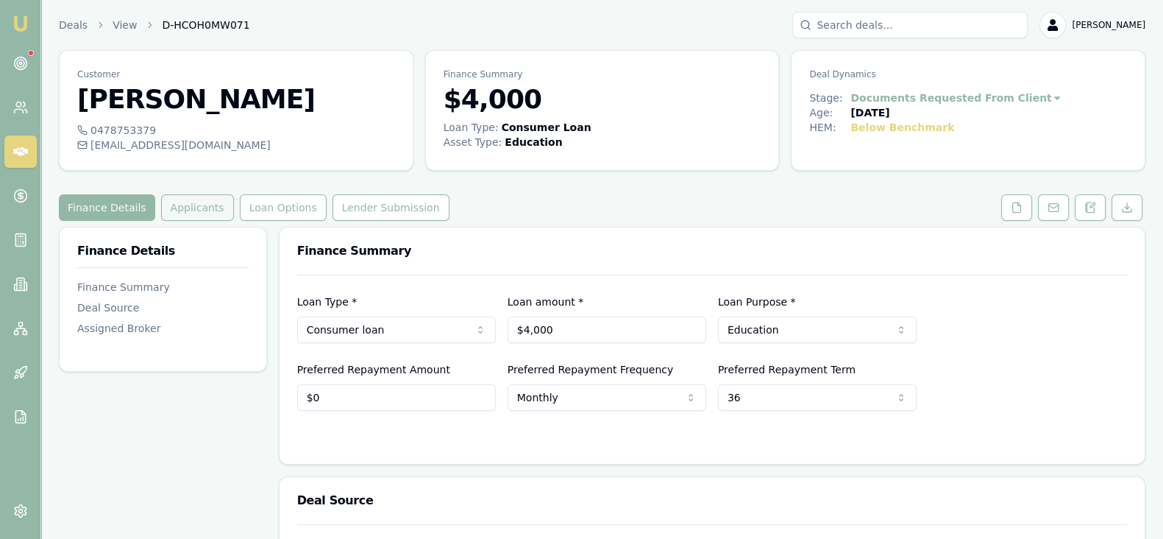
click at [182, 217] on button "Applicants" at bounding box center [197, 207] width 73 height 26
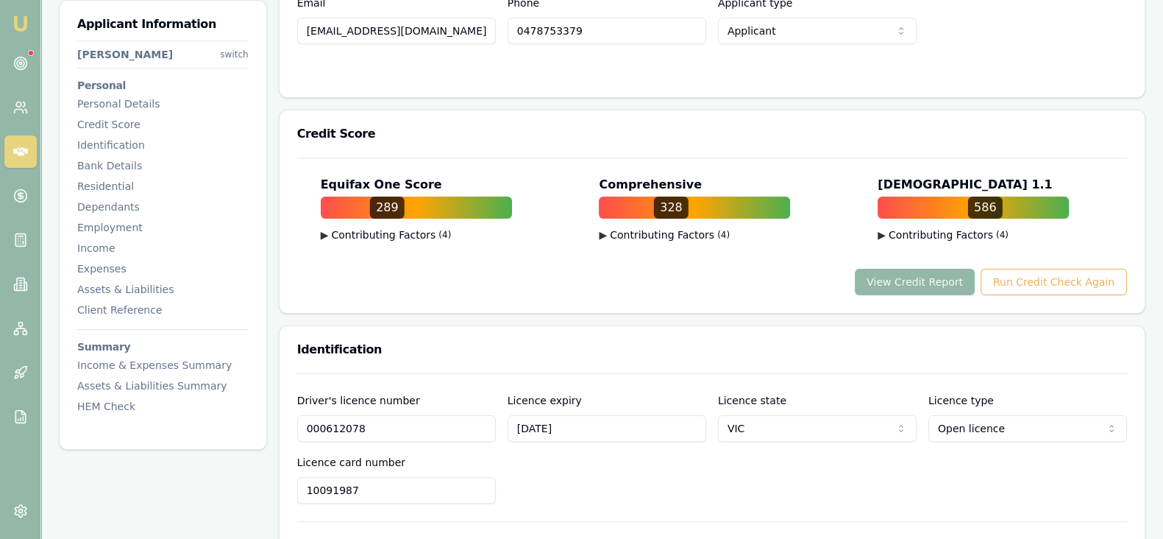
scroll to position [436, 0]
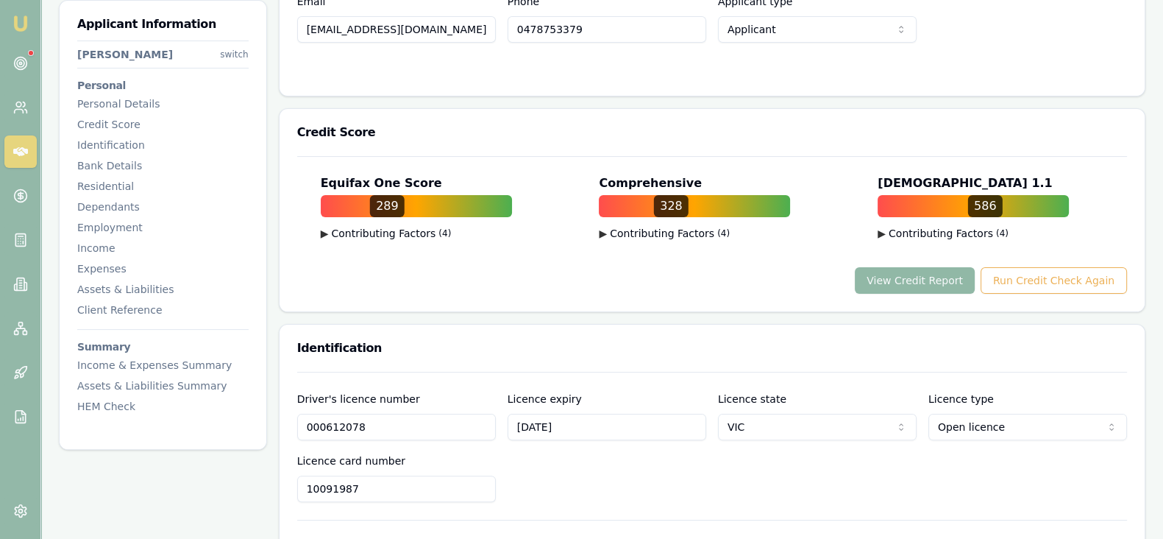
click at [901, 278] on button "View Credit Report" at bounding box center [915, 280] width 120 height 26
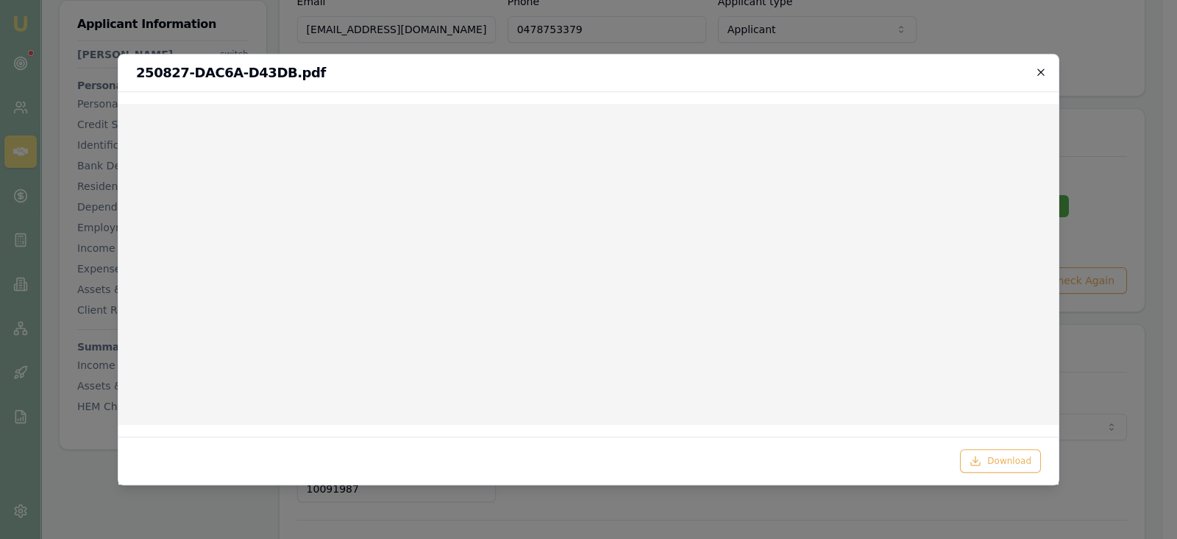
click at [1035, 71] on icon "button" at bounding box center [1041, 72] width 12 height 12
